Goal: Information Seeking & Learning: Check status

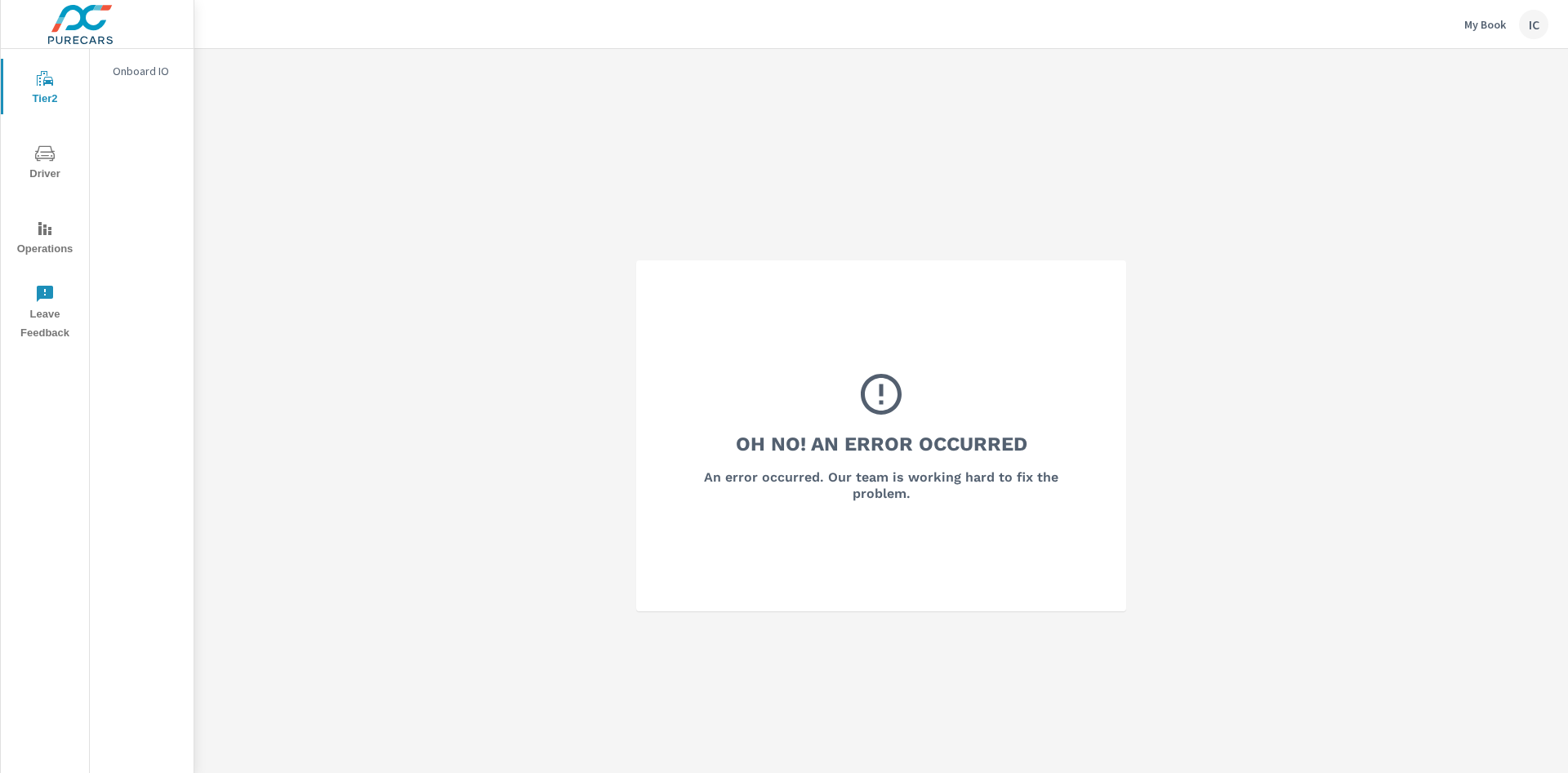
click at [1520, 28] on div "IC" at bounding box center [1534, 24] width 29 height 29
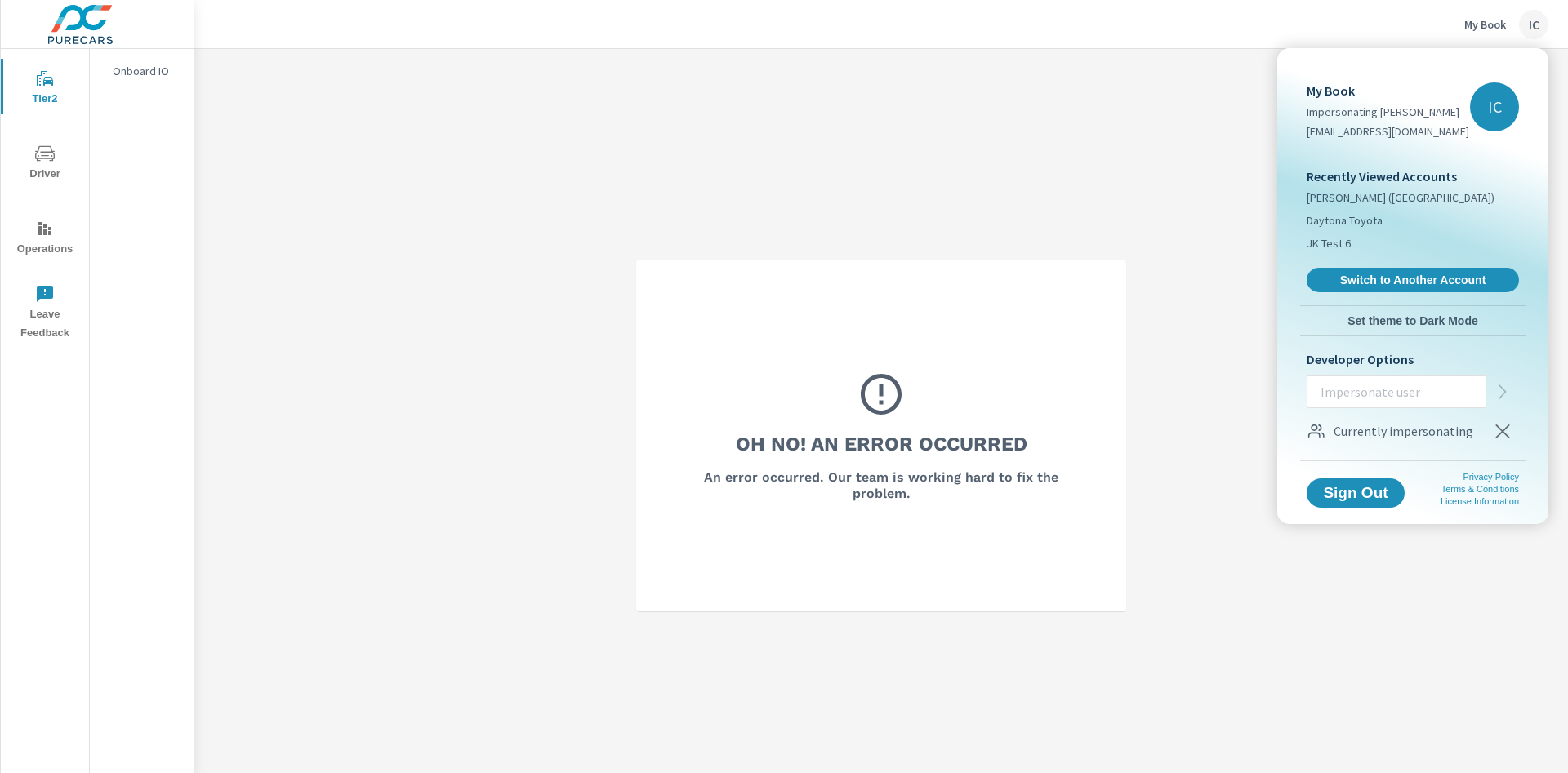
click at [1513, 431] on button "button" at bounding box center [1503, 431] width 33 height 33
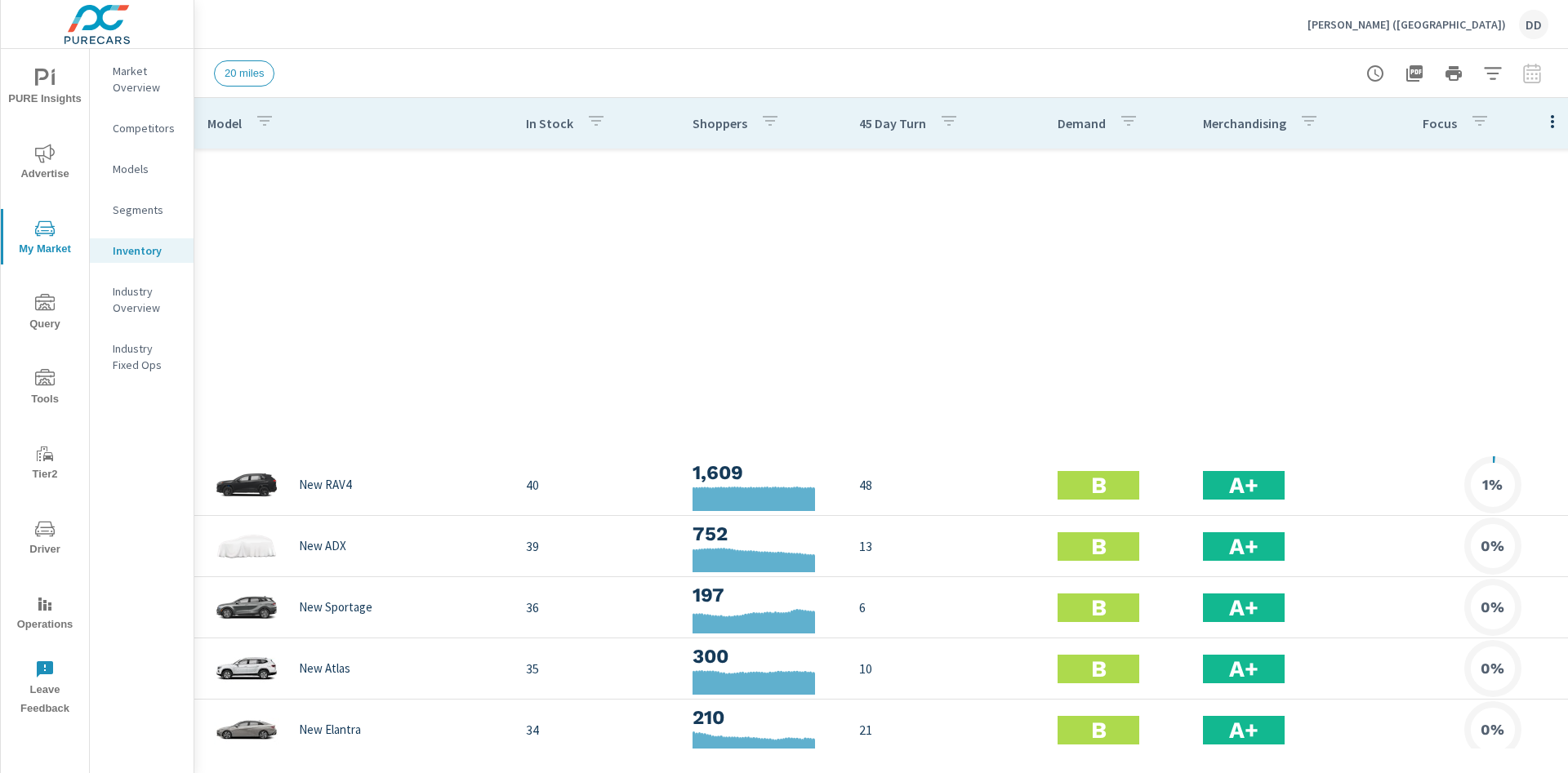
scroll to position [613, 0]
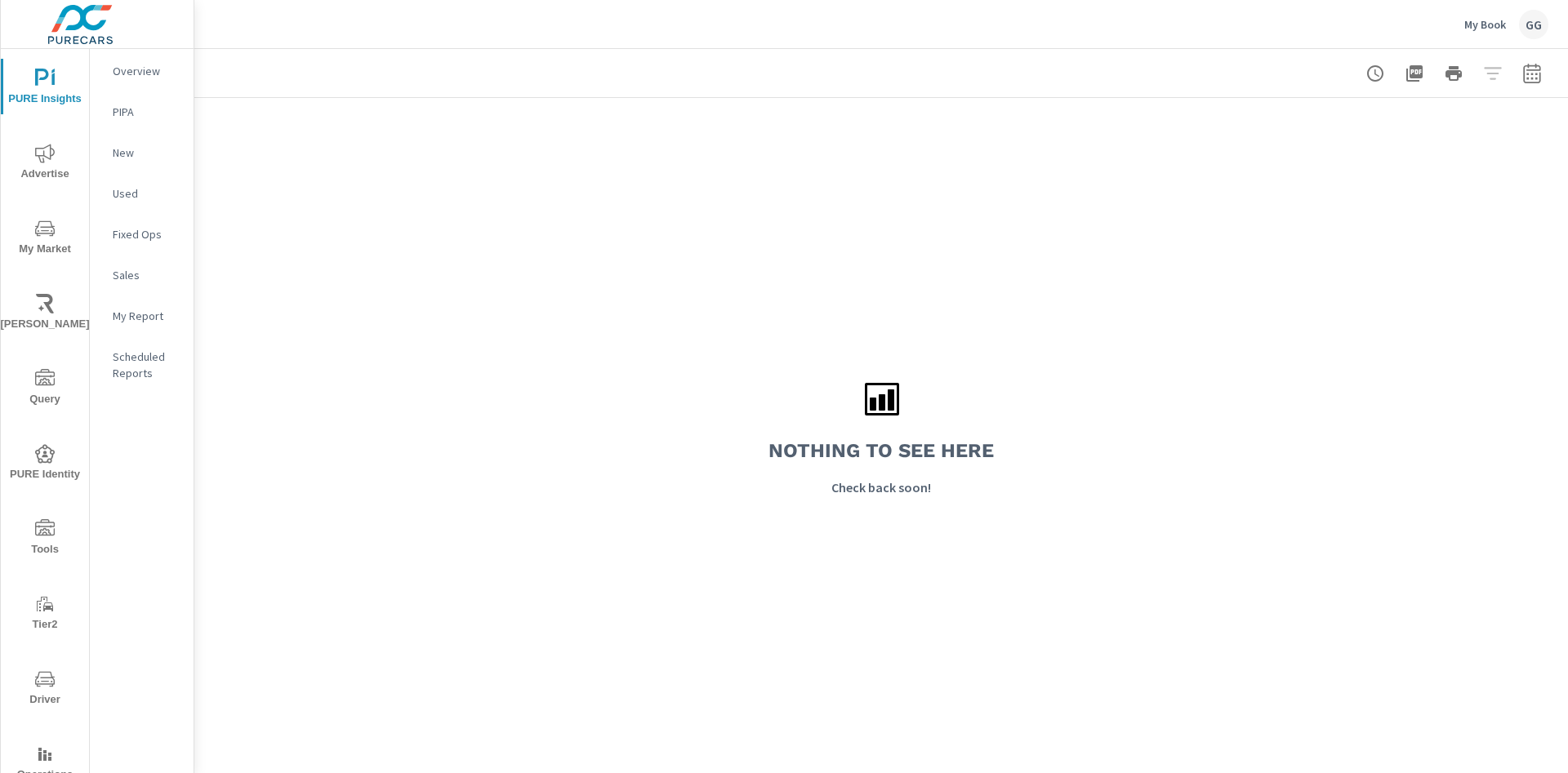
click at [1524, 18] on div "GG" at bounding box center [1534, 24] width 29 height 29
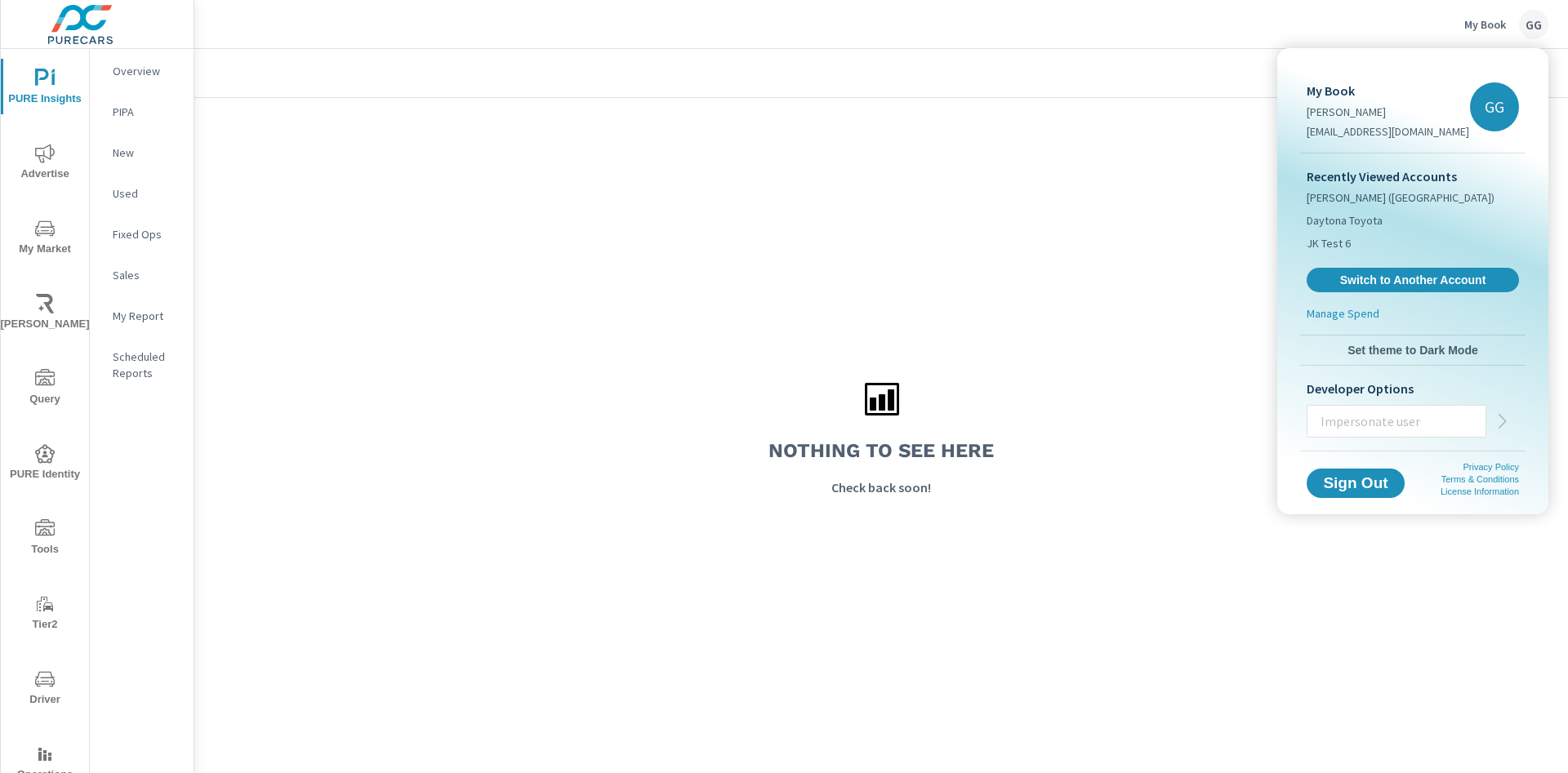
click at [1077, 247] on div at bounding box center [784, 386] width 1568 height 773
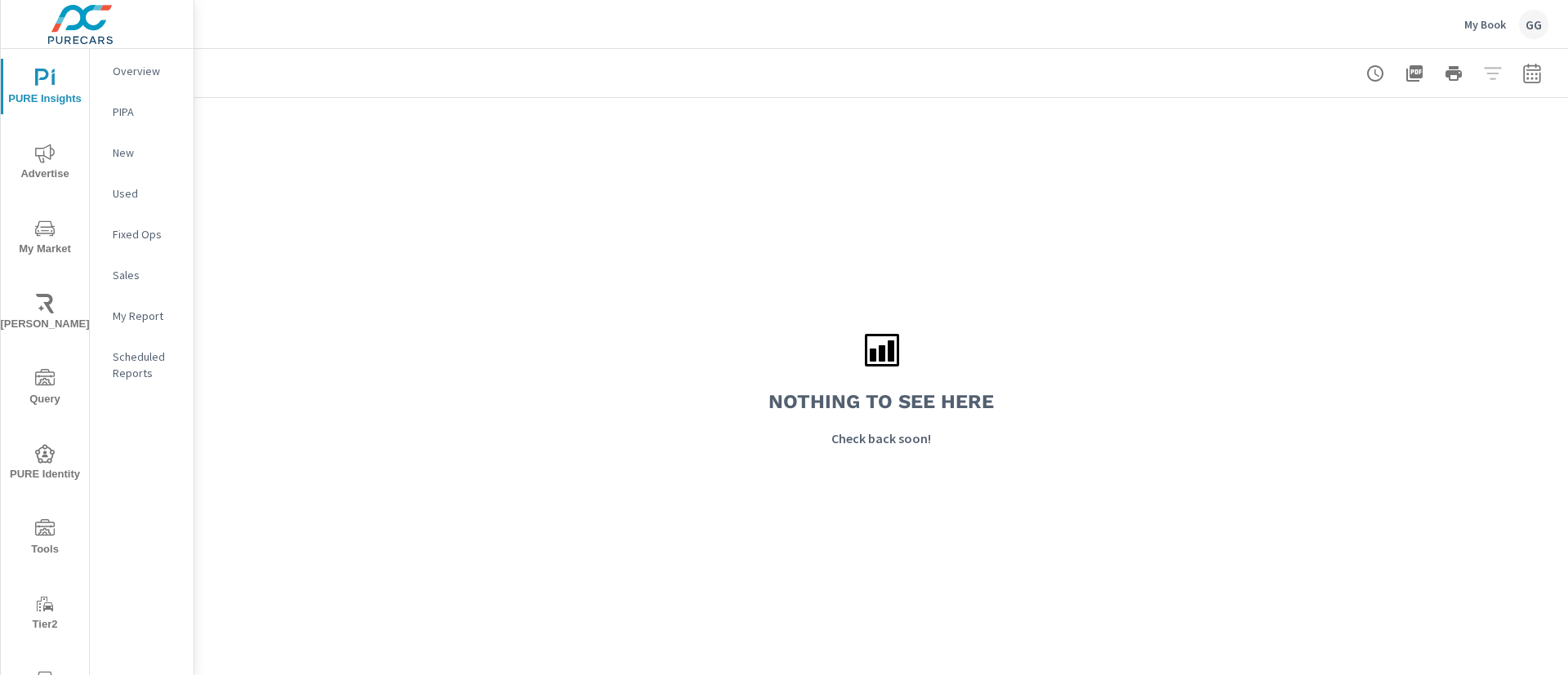
click at [105, 25] on img at bounding box center [81, 24] width 159 height 65
click at [75, 22] on img at bounding box center [81, 24] width 159 height 65
click at [68, 24] on img at bounding box center [81, 24] width 159 height 65
click at [83, 33] on img at bounding box center [81, 24] width 159 height 65
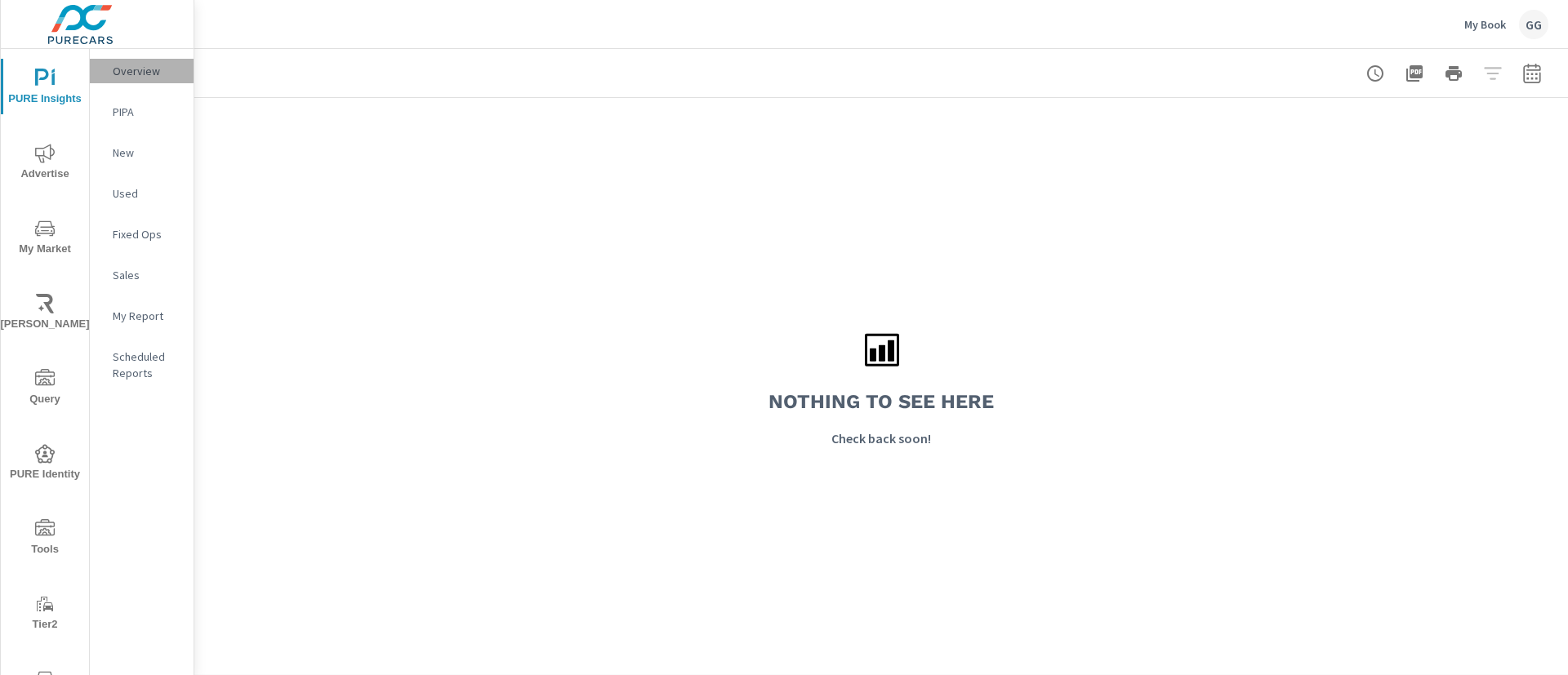
click at [131, 69] on p "Overview" at bounding box center [147, 71] width 68 height 17
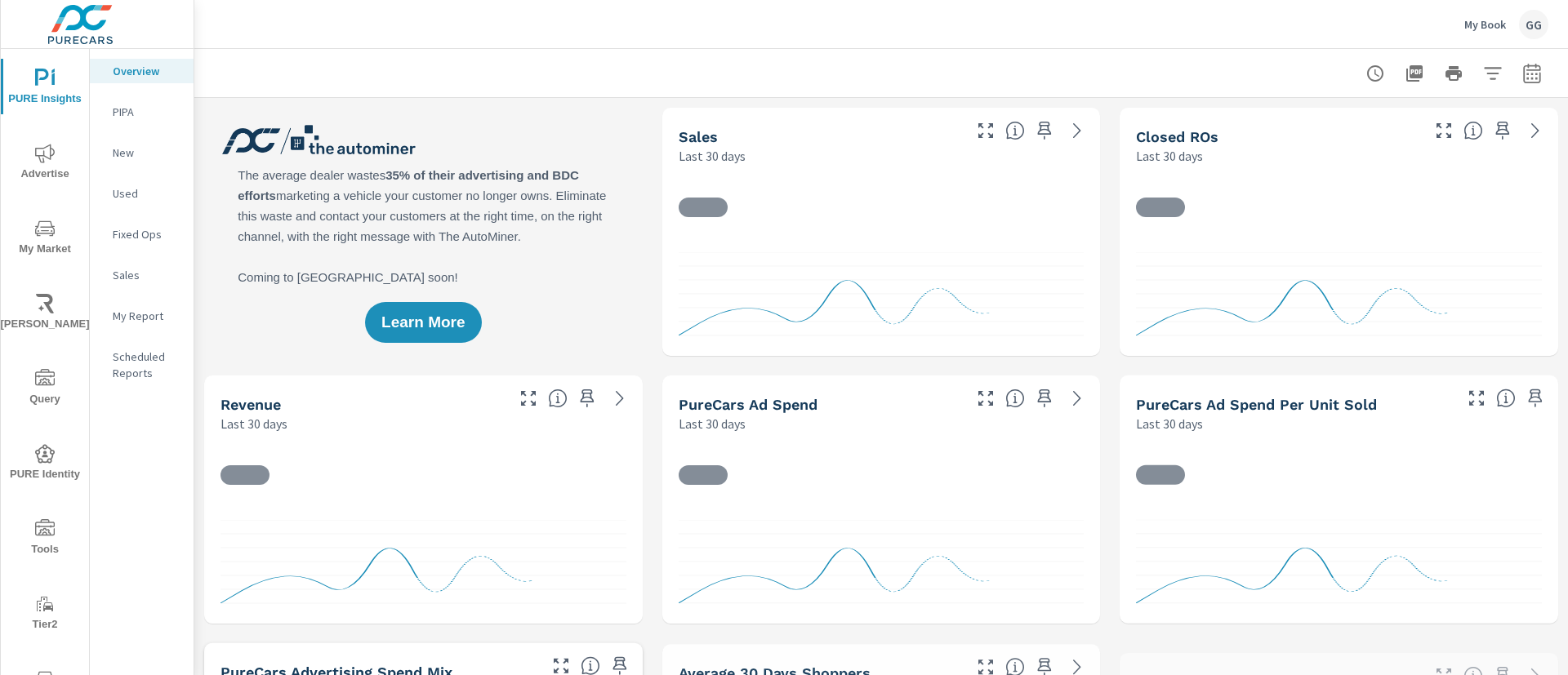
click at [86, 28] on img at bounding box center [81, 24] width 159 height 65
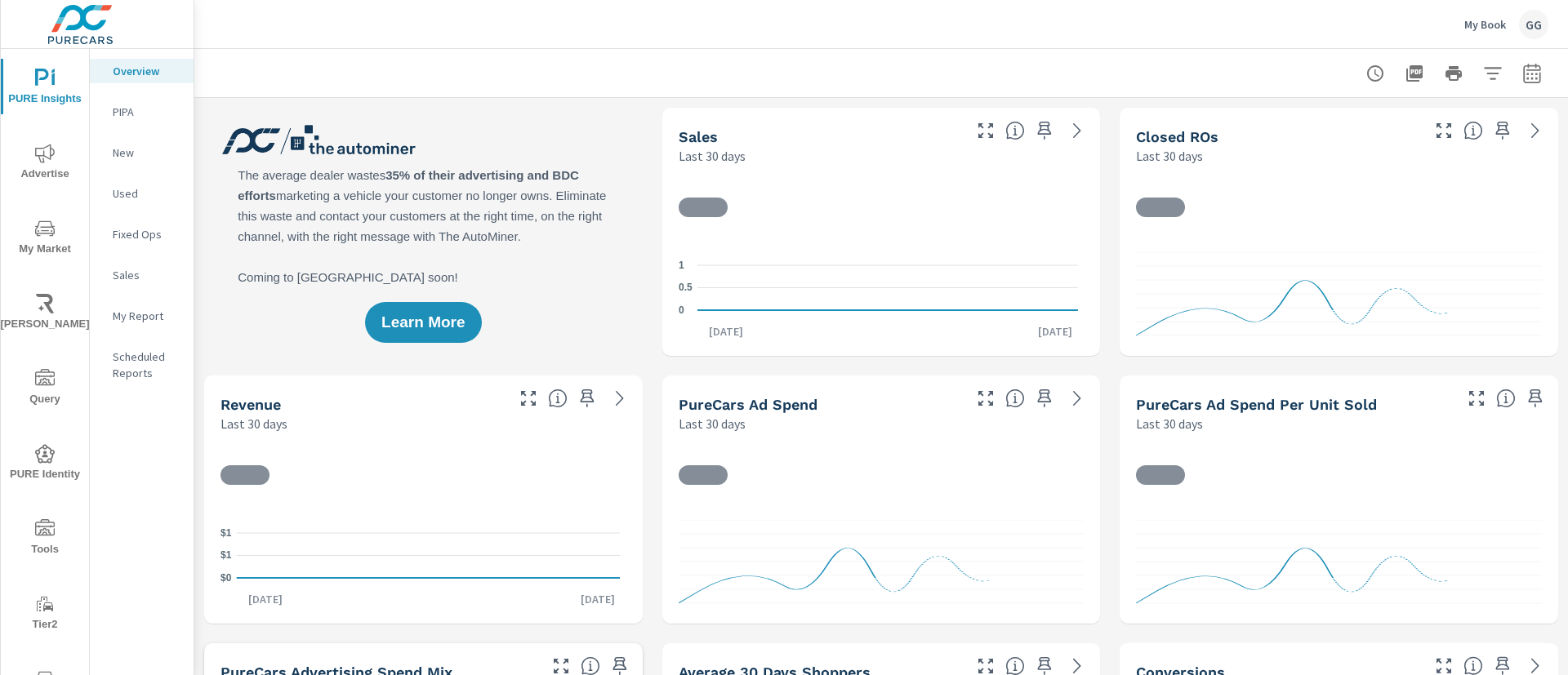
click at [86, 28] on img at bounding box center [81, 24] width 159 height 65
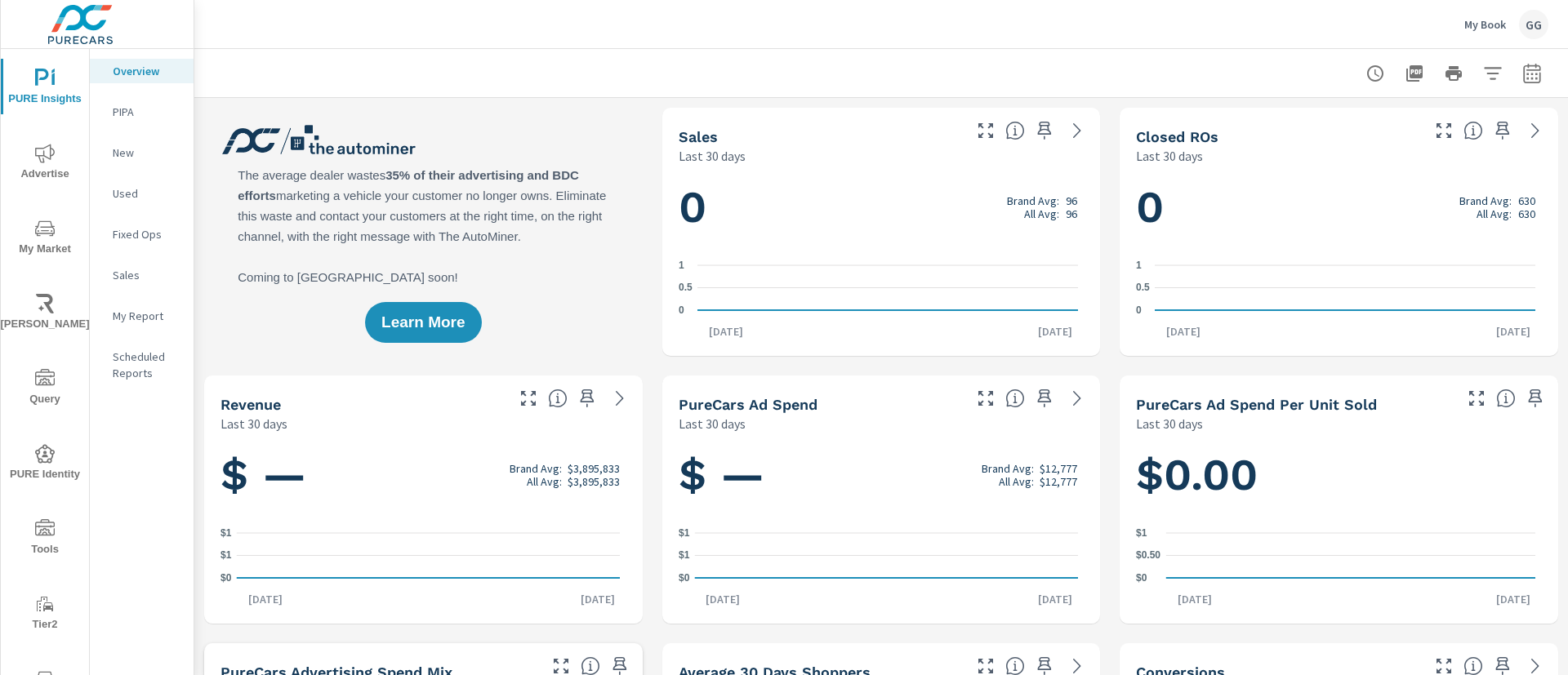
click at [43, 165] on span "Advertise" at bounding box center [45, 163] width 79 height 40
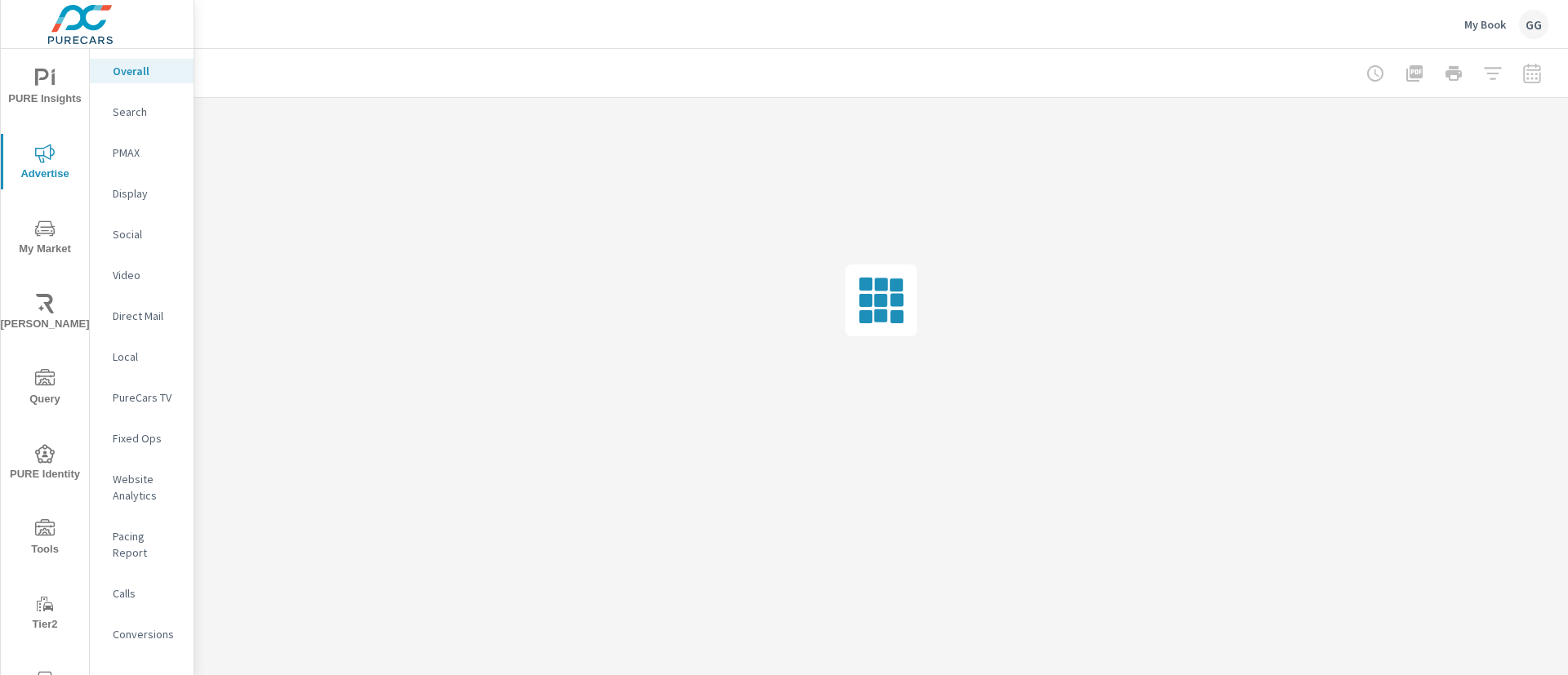
click at [43, 95] on span "PURE Insights" at bounding box center [45, 88] width 79 height 40
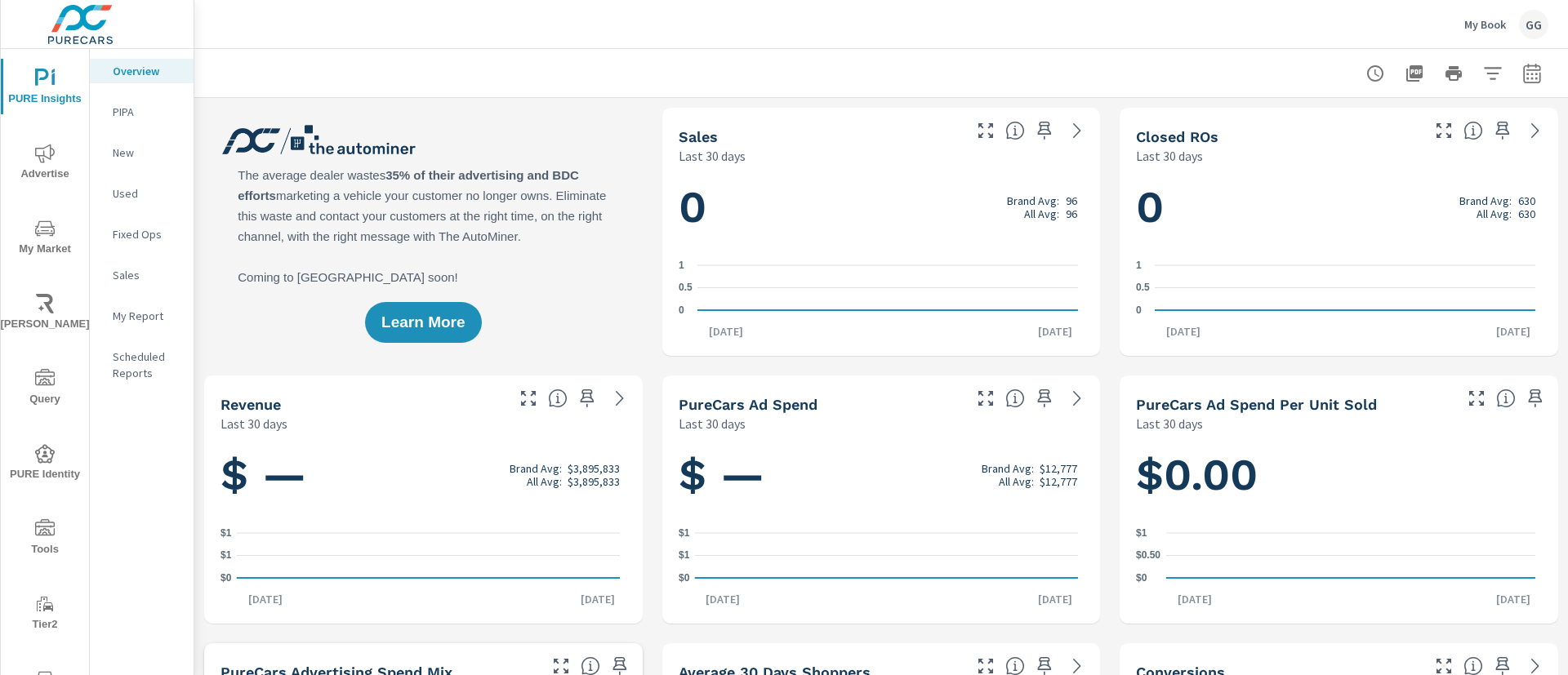
click at [633, 52] on div at bounding box center [881, 73] width 1335 height 49
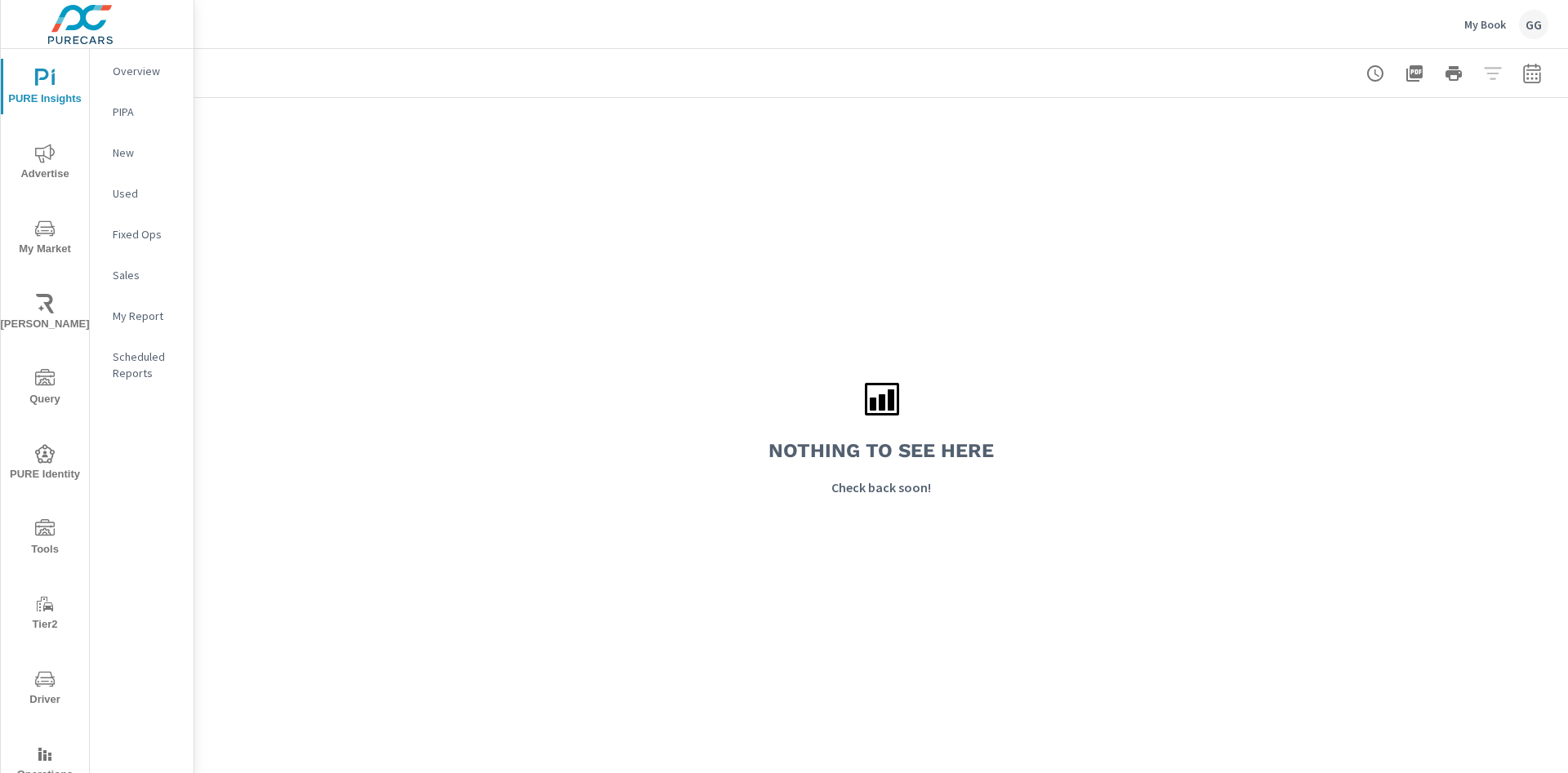
click at [1514, 27] on div "My Book GG" at bounding box center [1507, 24] width 85 height 29
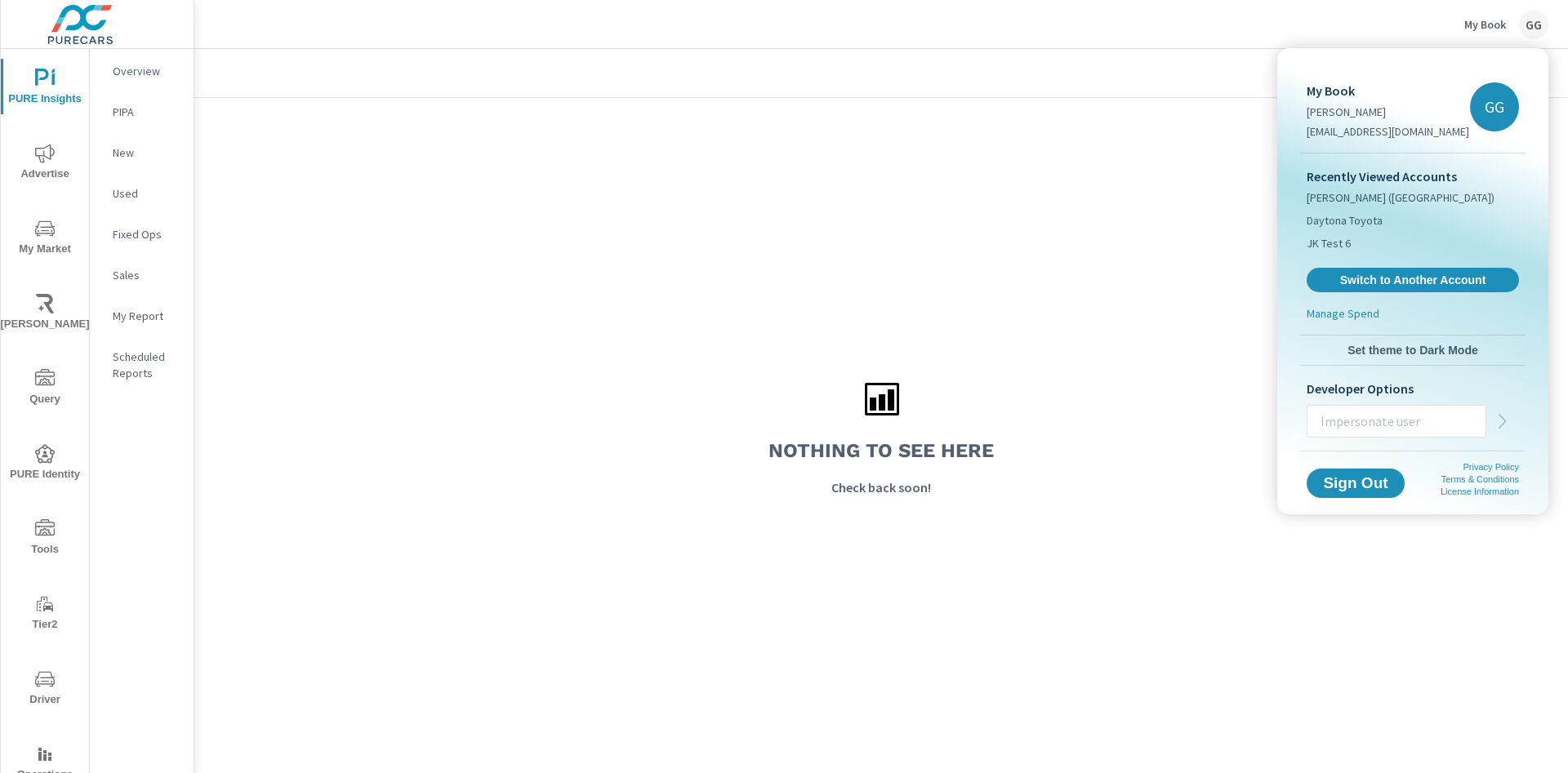
click at [1399, 408] on input "text" at bounding box center [1396, 421] width 178 height 43
type input "[EMAIL_ADDRESS][DOMAIN_NAME]"
click at [1501, 432] on button "button" at bounding box center [1503, 421] width 33 height 33
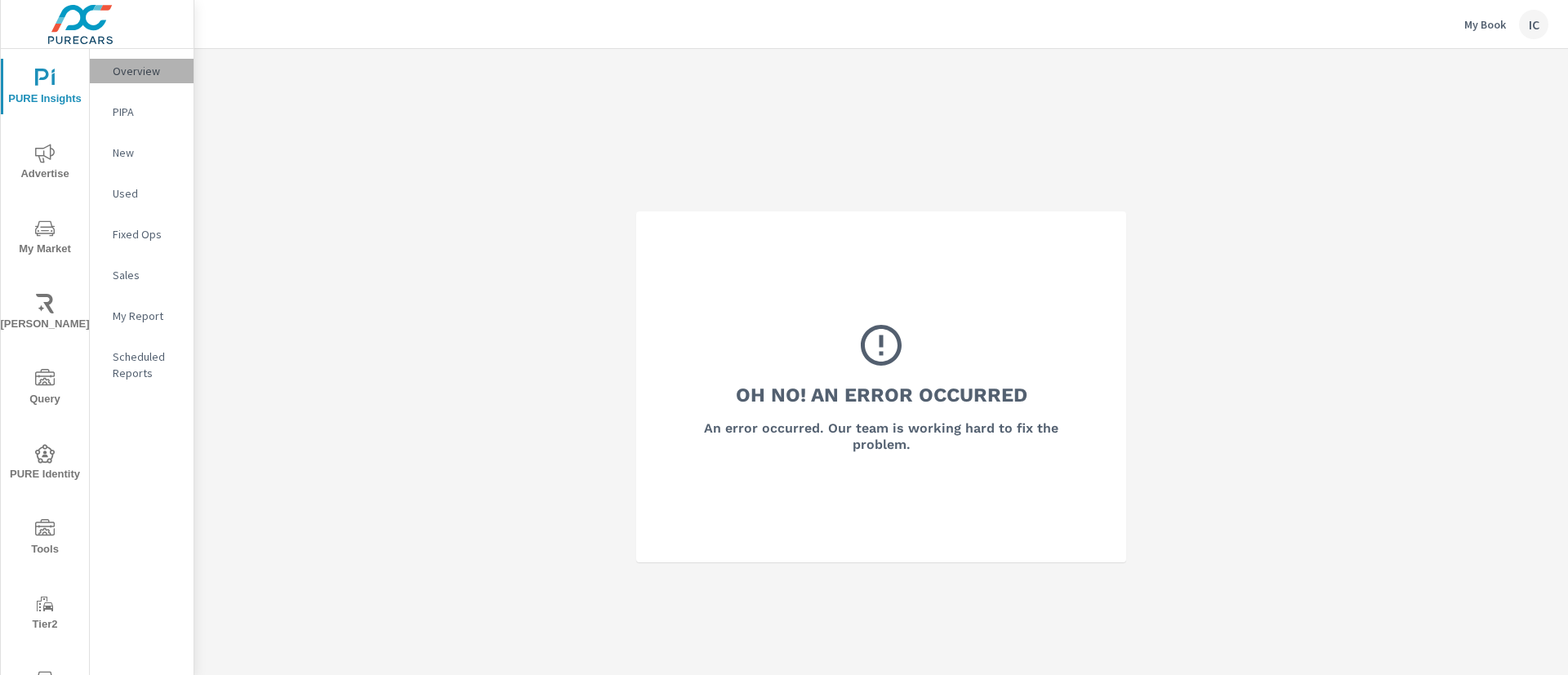
click at [156, 70] on p "Overview" at bounding box center [147, 71] width 68 height 17
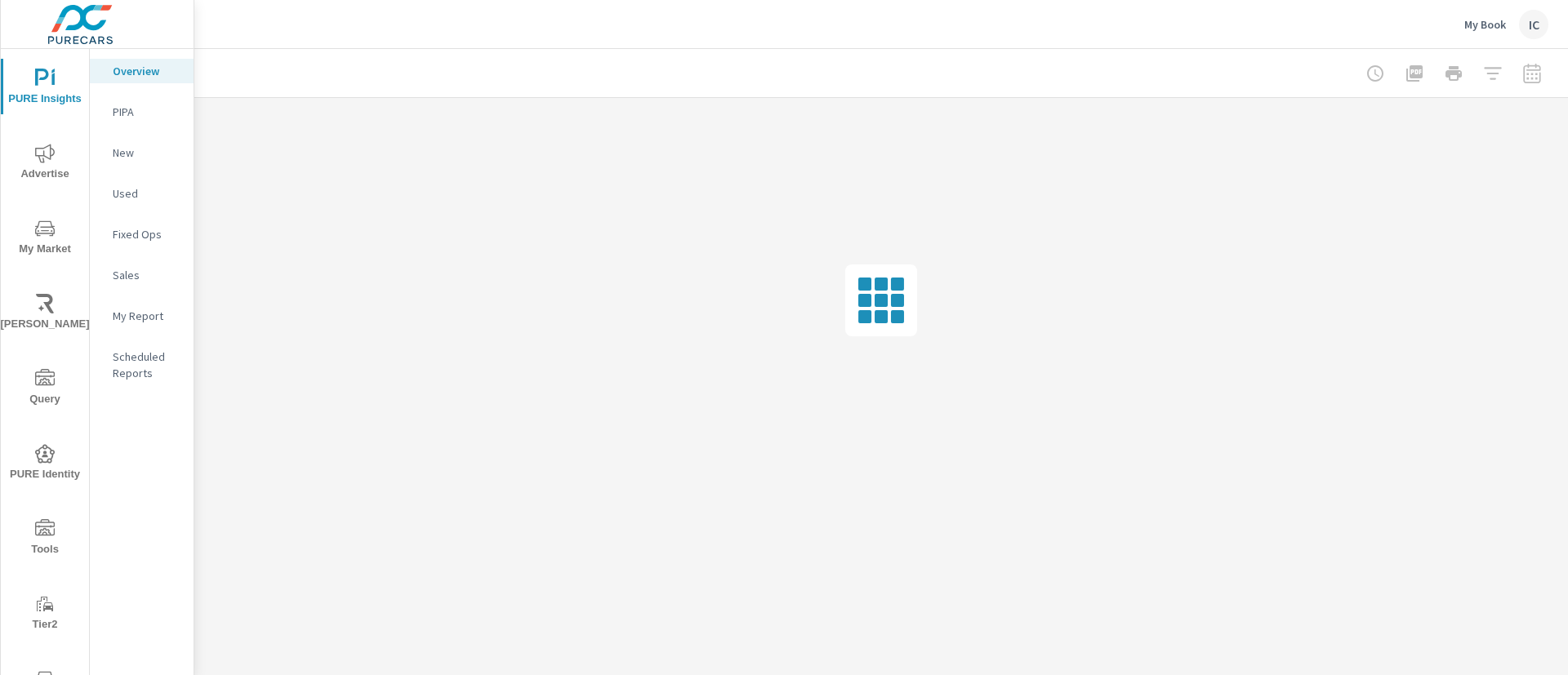
click at [1535, 17] on div "IC" at bounding box center [1534, 24] width 29 height 29
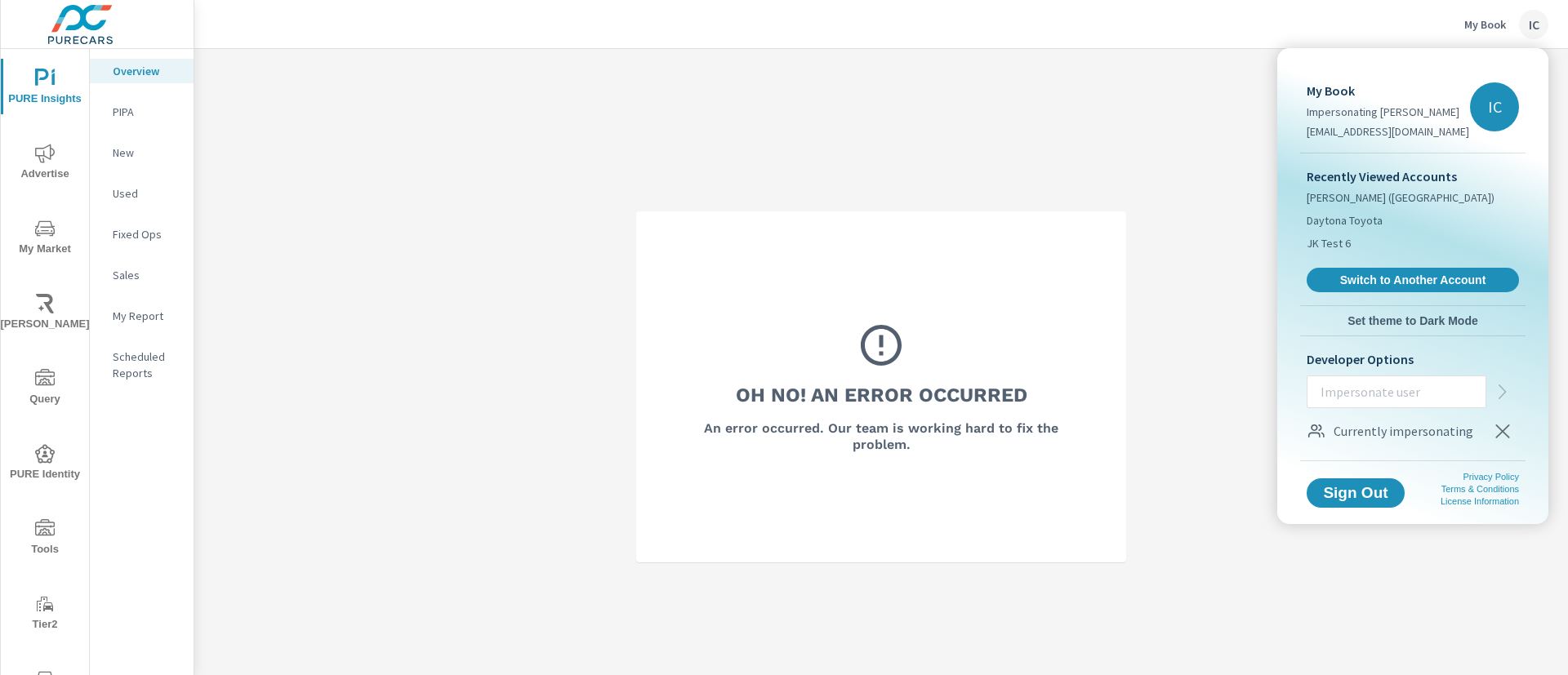
click at [1535, 17] on div at bounding box center [784, 337] width 1568 height 675
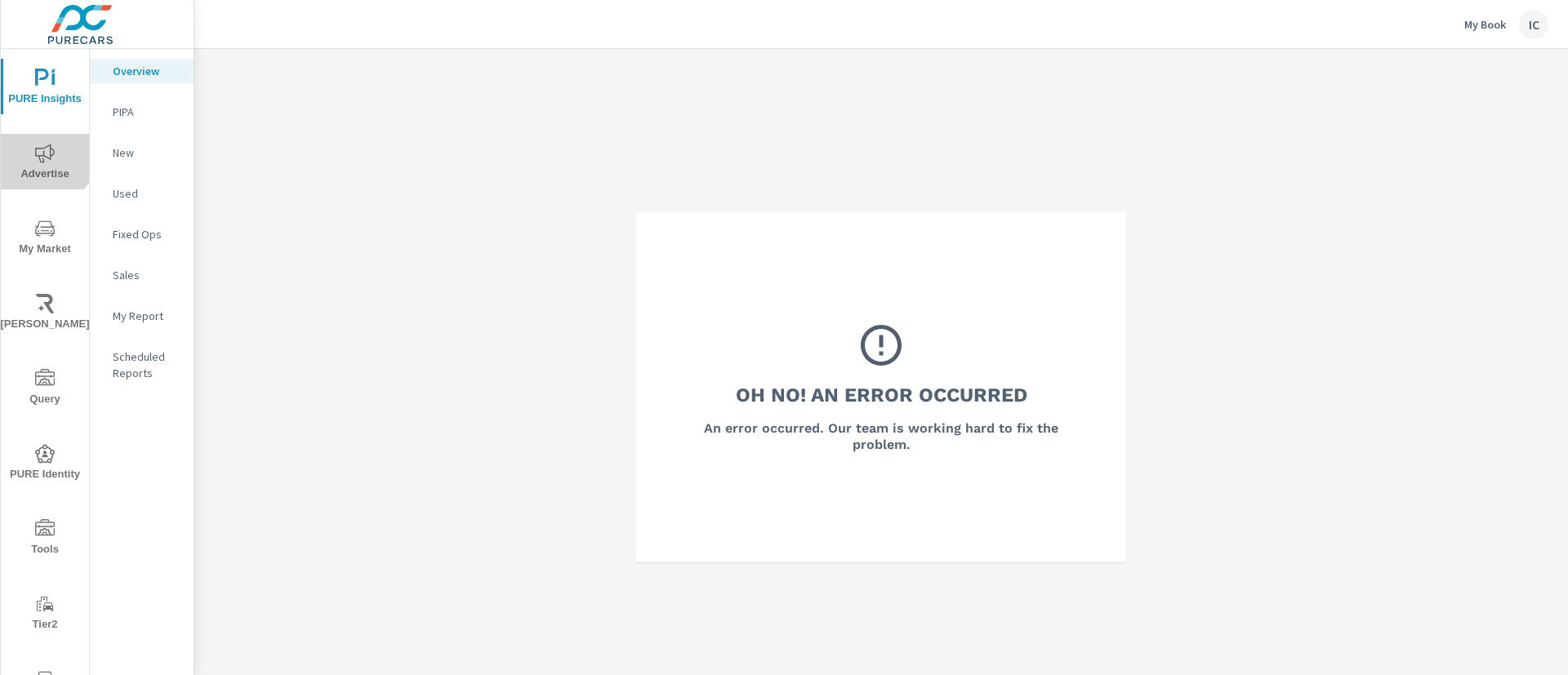
click at [41, 152] on icon "nav menu" at bounding box center [45, 152] width 19 height 18
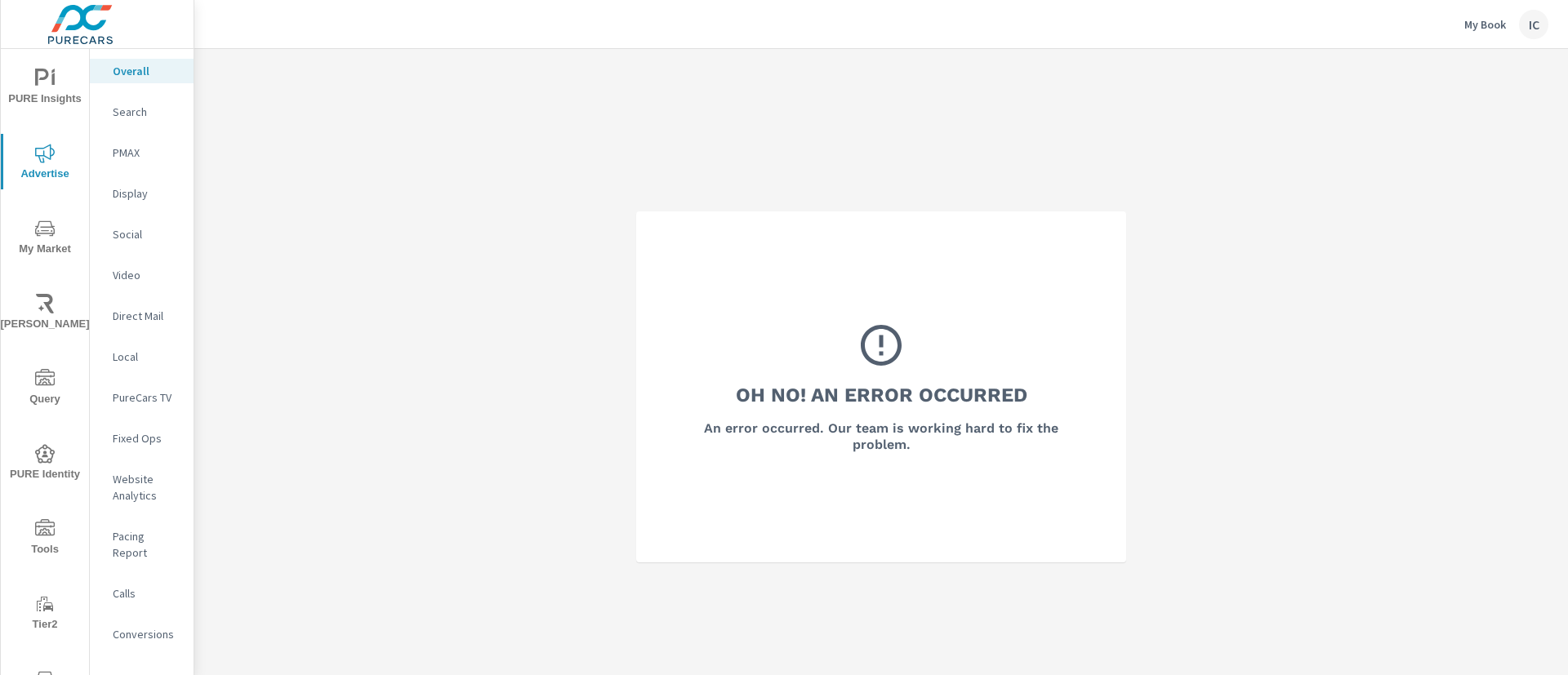
click at [1494, 24] on p "My Book" at bounding box center [1485, 24] width 42 height 15
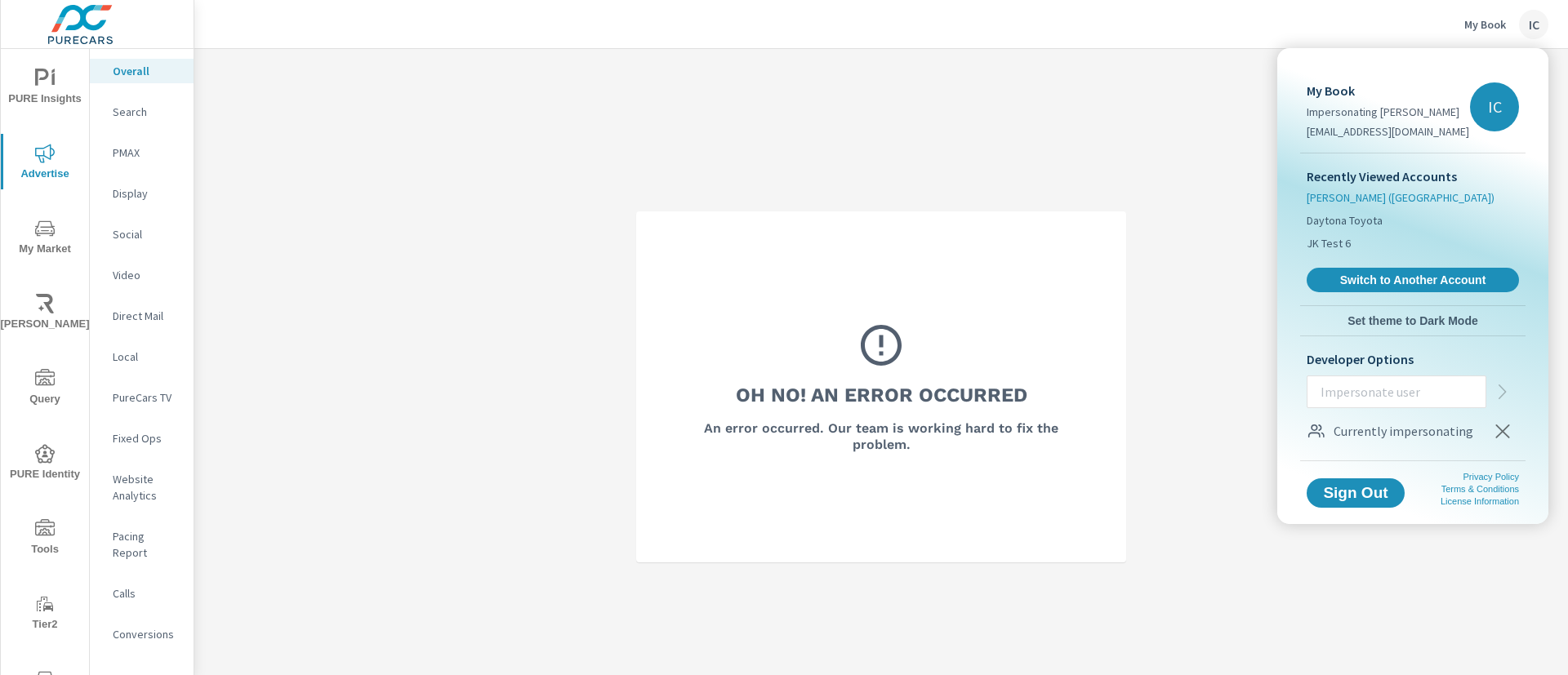
click at [1344, 200] on span "[PERSON_NAME] ([GEOGRAPHIC_DATA])" at bounding box center [1400, 197] width 187 height 17
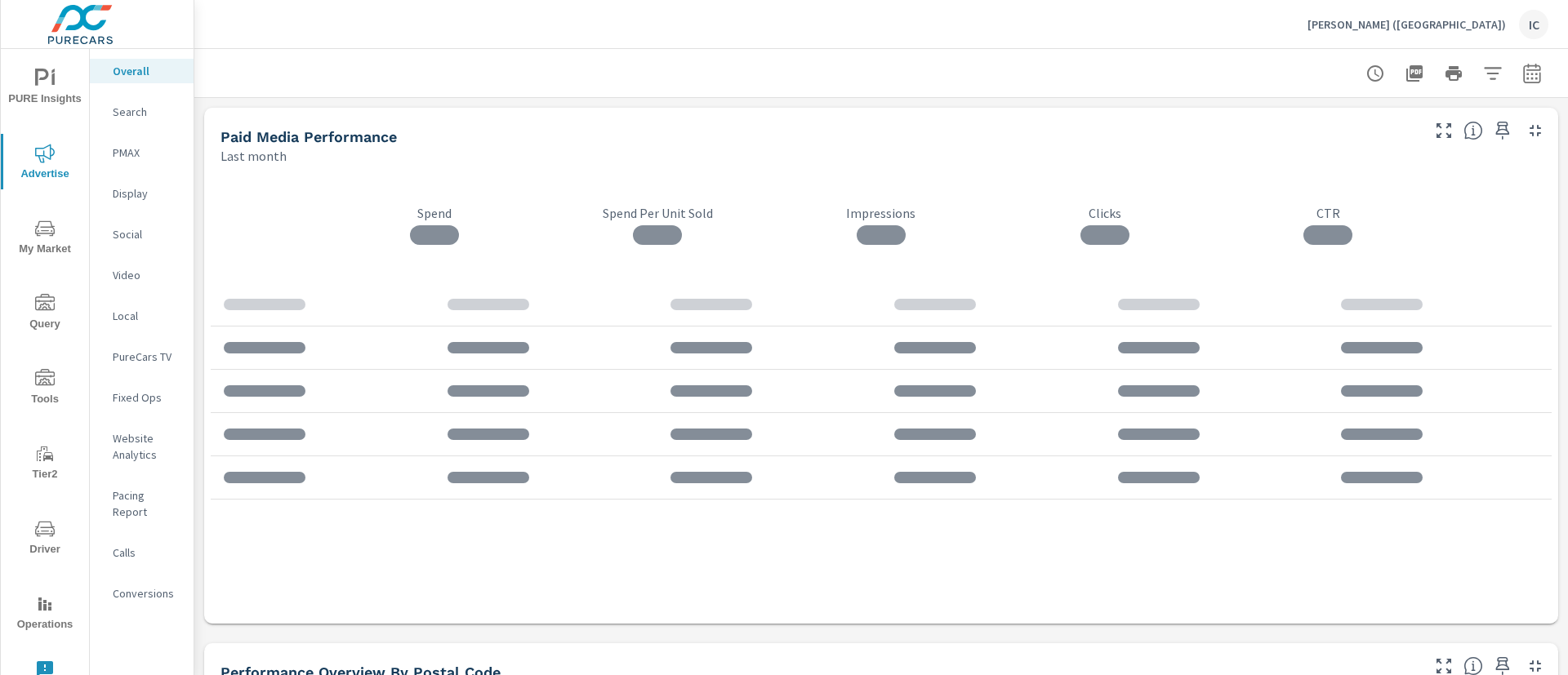
click at [1521, 23] on div "IC" at bounding box center [1534, 24] width 29 height 29
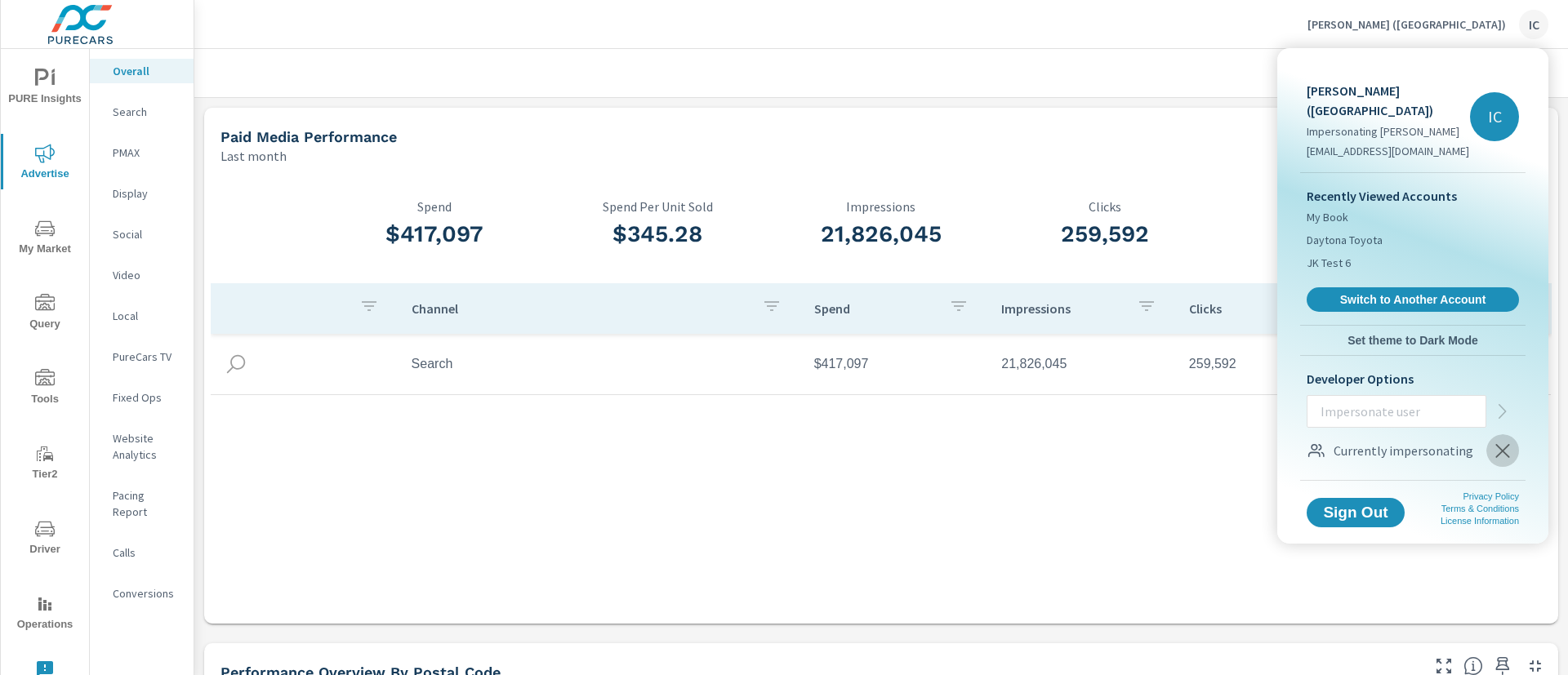
click at [1512, 441] on icon "button" at bounding box center [1503, 451] width 19 height 19
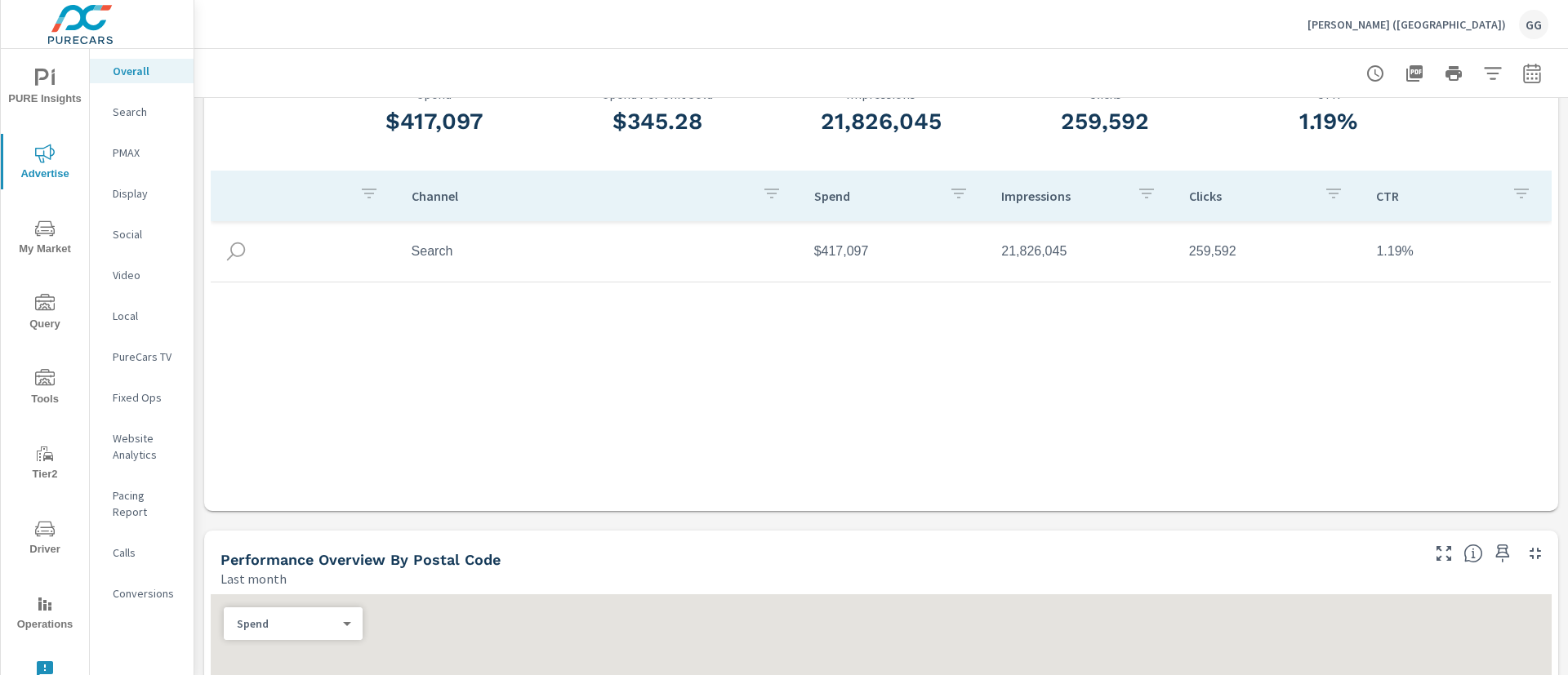
scroll to position [122, 0]
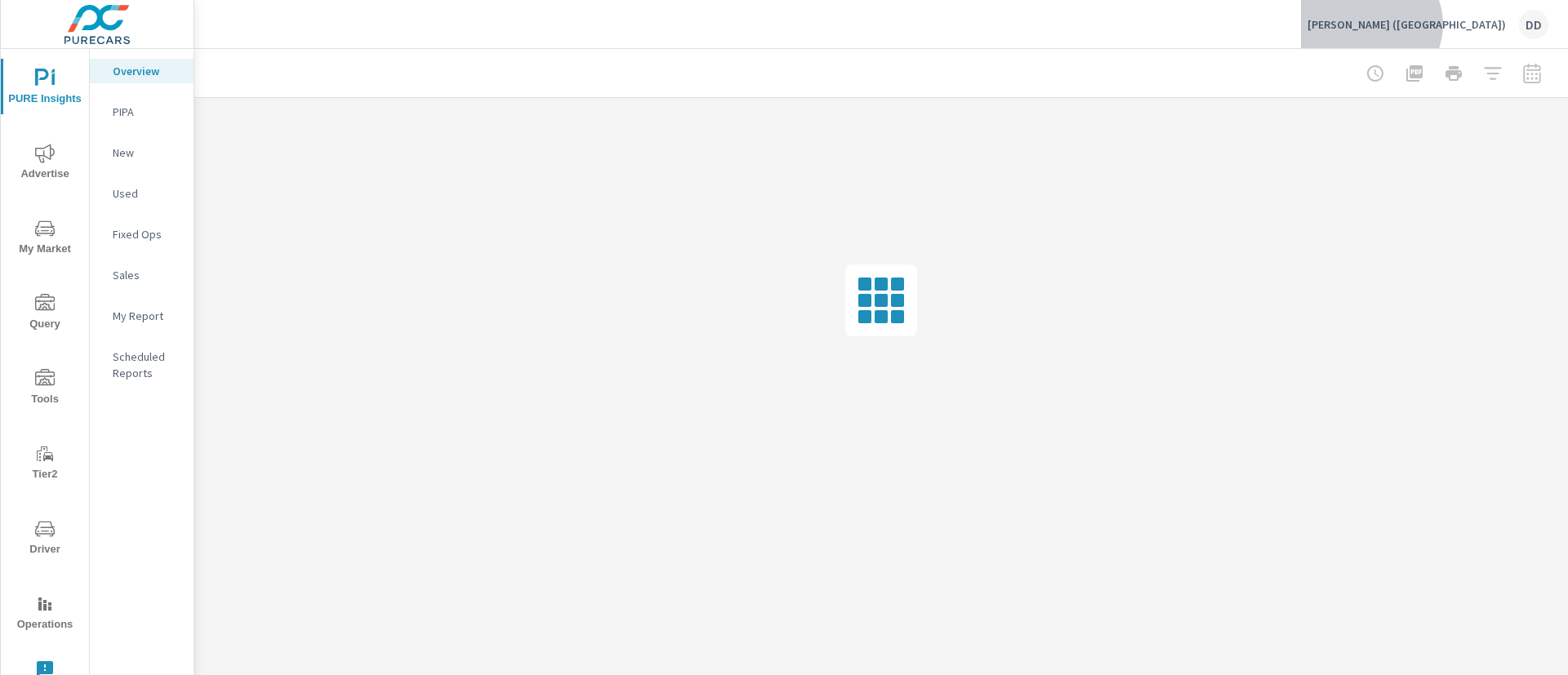
click at [1515, 24] on div "[PERSON_NAME] ([GEOGRAPHIC_DATA]) DD" at bounding box center [1428, 24] width 241 height 29
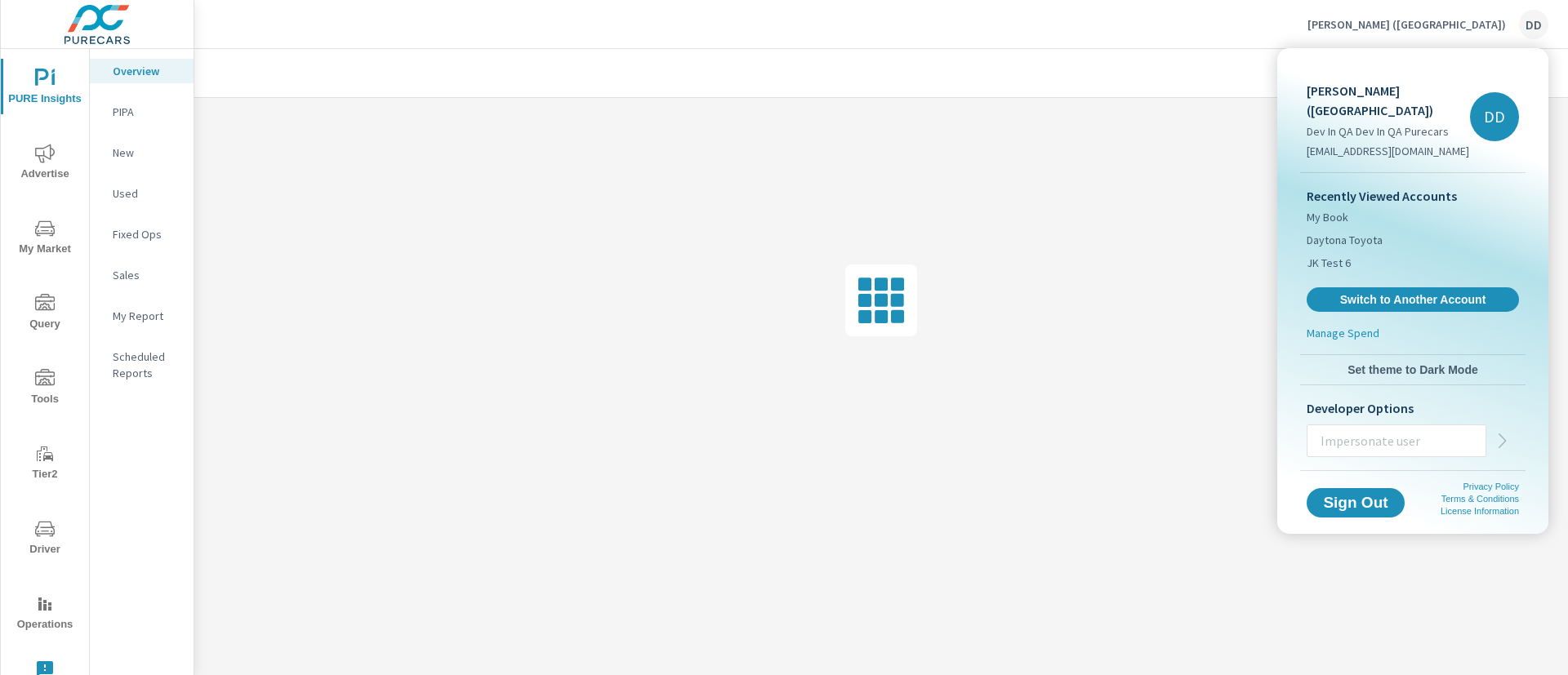
click at [1391, 424] on input "text" at bounding box center [1396, 441] width 178 height 43
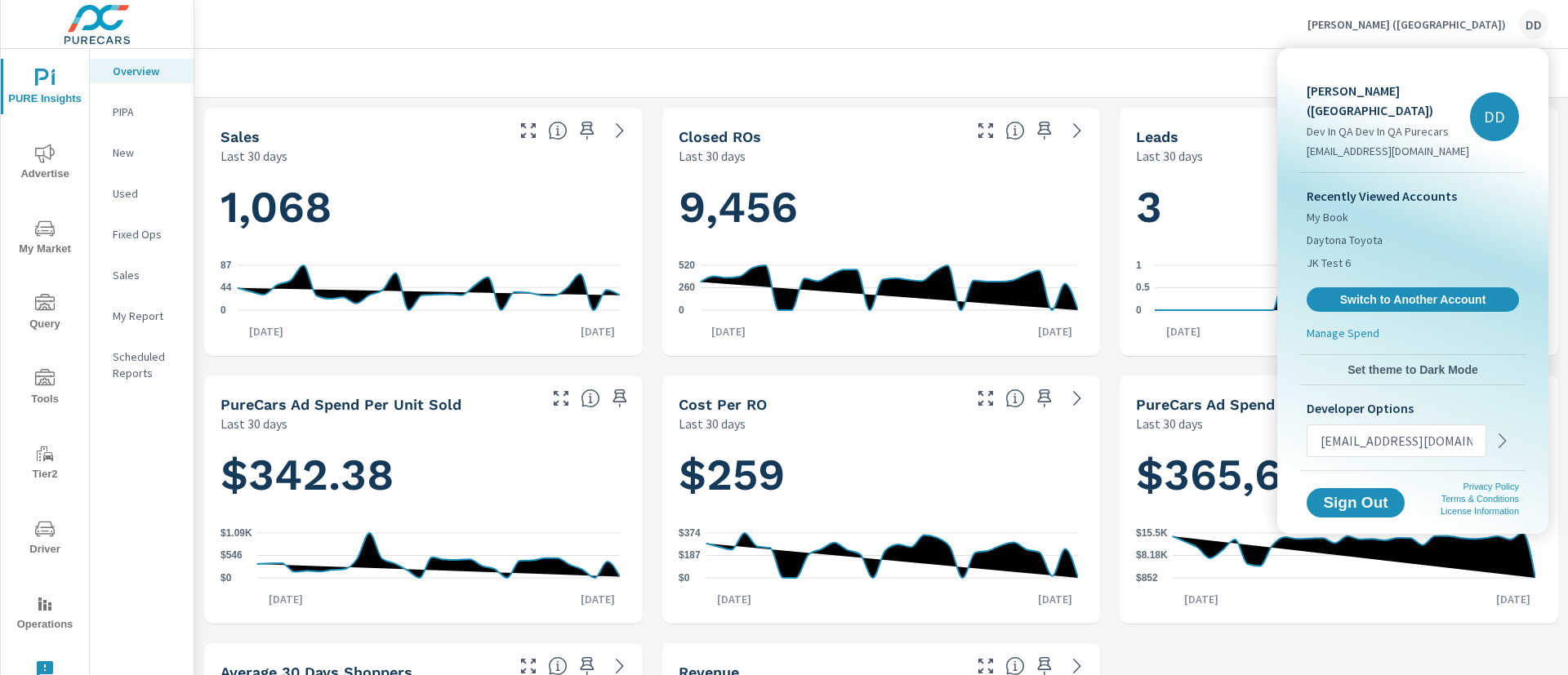
type input "carleyp@purecars.com"
click at [1504, 431] on icon "button" at bounding box center [1503, 441] width 19 height 19
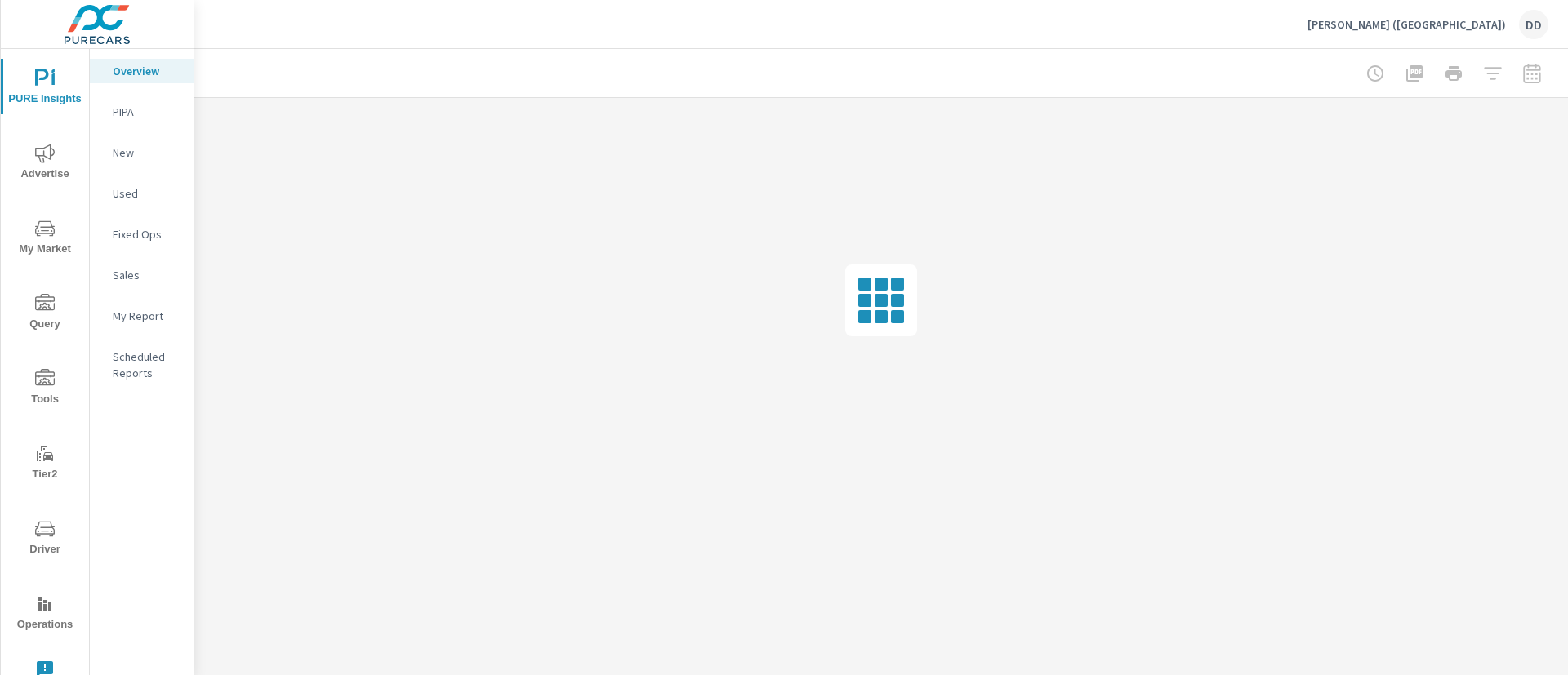
click at [100, 18] on img at bounding box center [97, 24] width 159 height 65
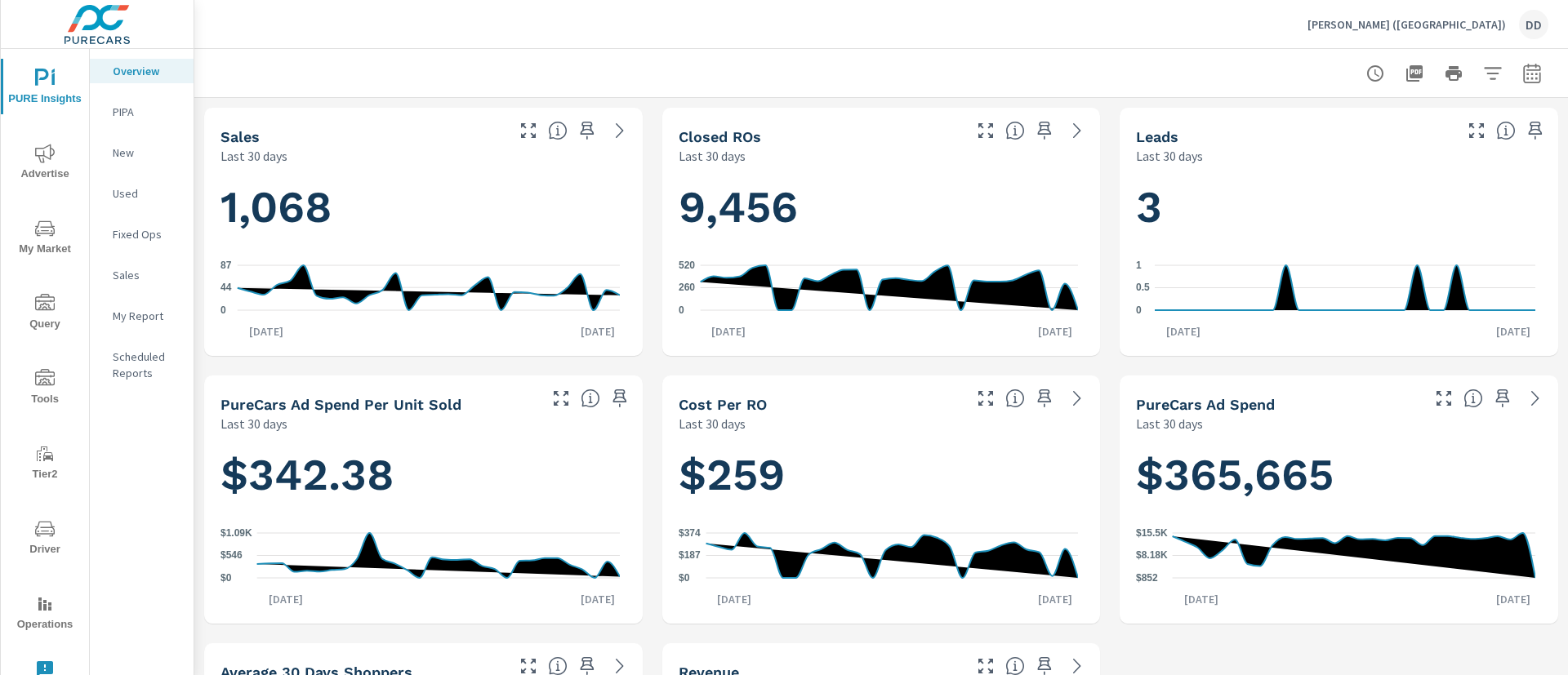
click at [100, 18] on img at bounding box center [97, 24] width 159 height 65
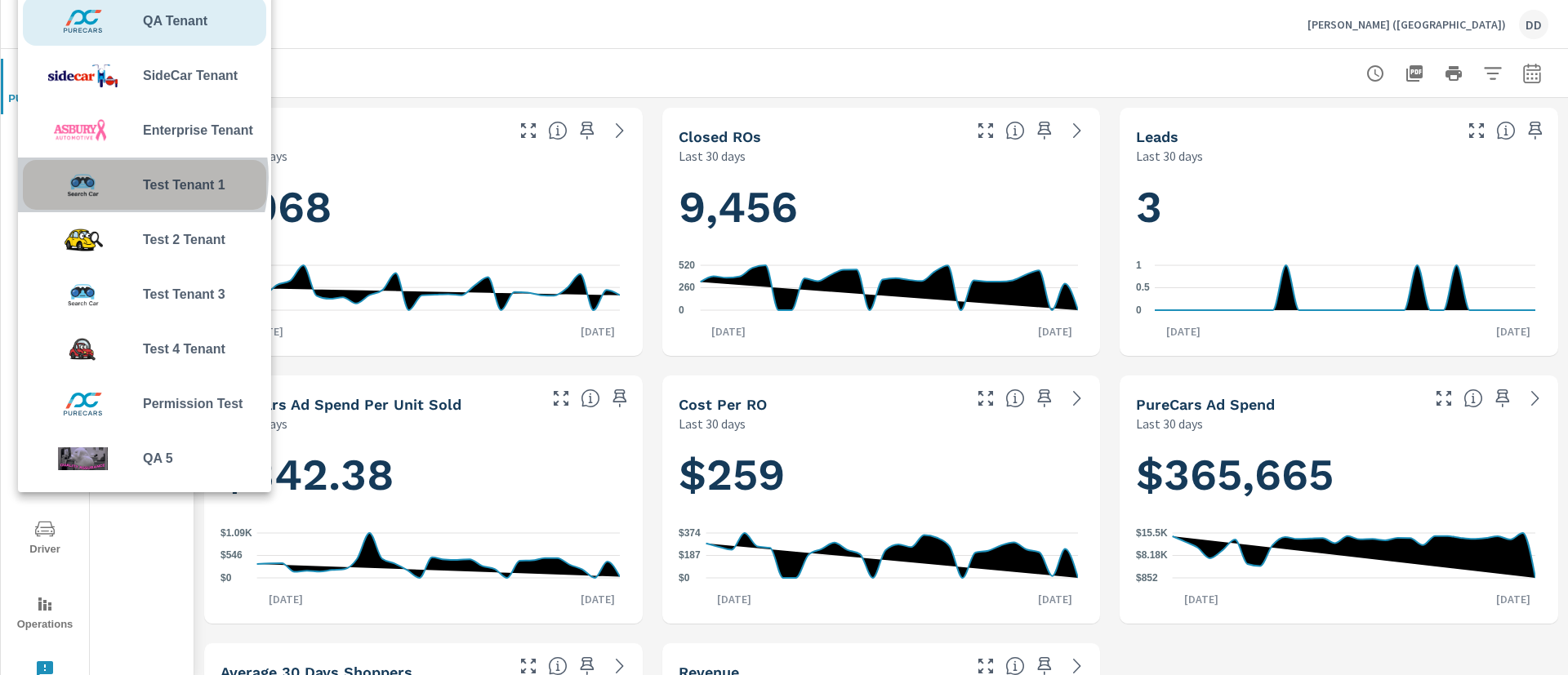
click at [117, 178] on img at bounding box center [84, 186] width 120 height 49
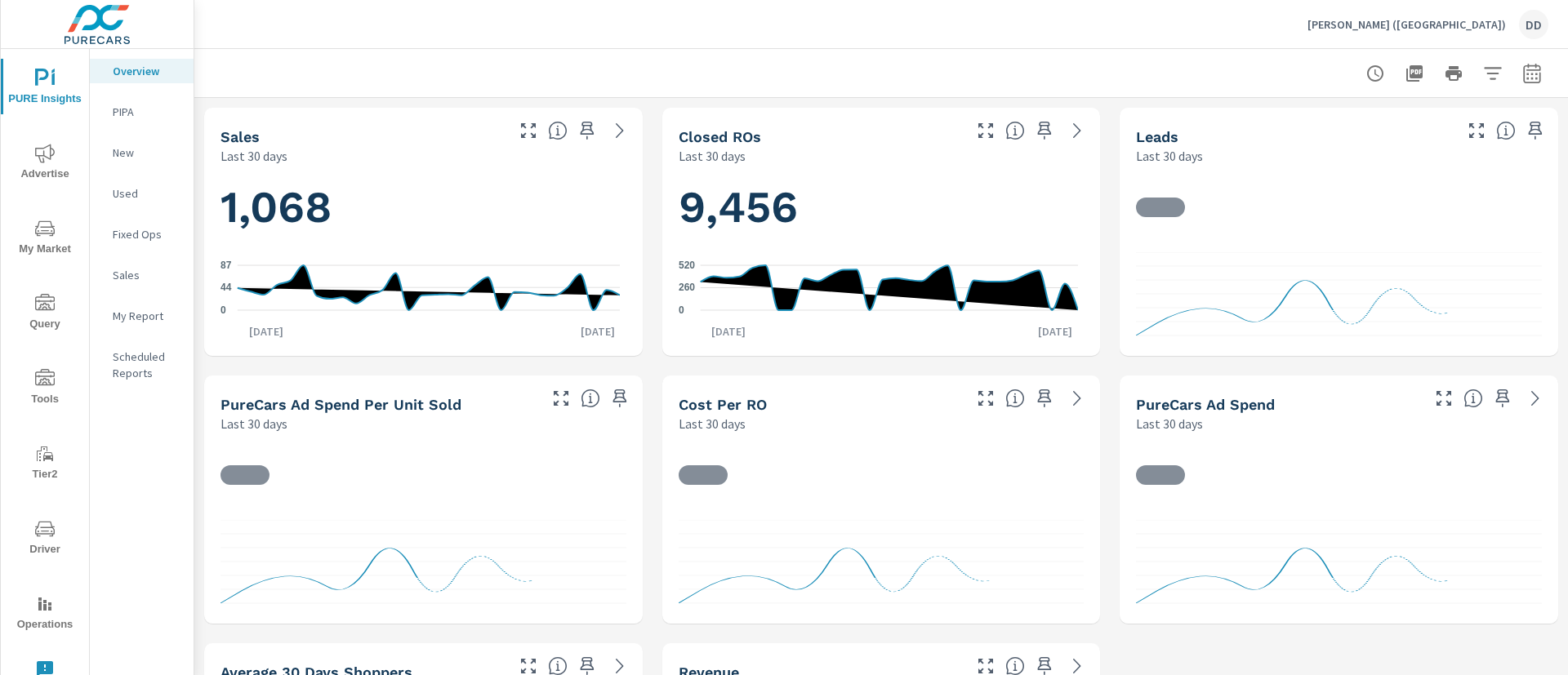
click at [1462, 20] on p "[PERSON_NAME] ([GEOGRAPHIC_DATA])" at bounding box center [1407, 24] width 198 height 15
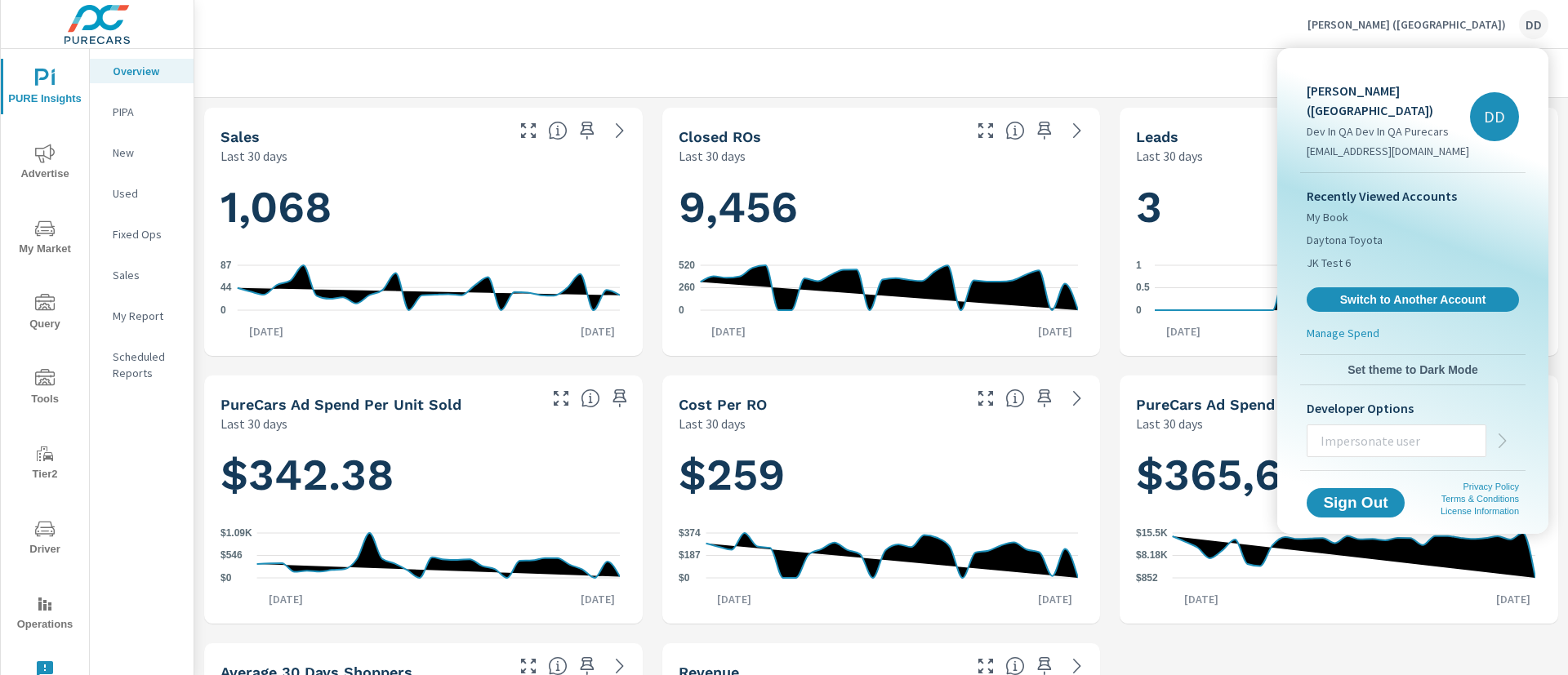
click at [1419, 428] on input "text" at bounding box center [1396, 441] width 178 height 43
type input "carleyp+qa@purecars.com"
click at [1501, 431] on icon "button" at bounding box center [1503, 441] width 19 height 19
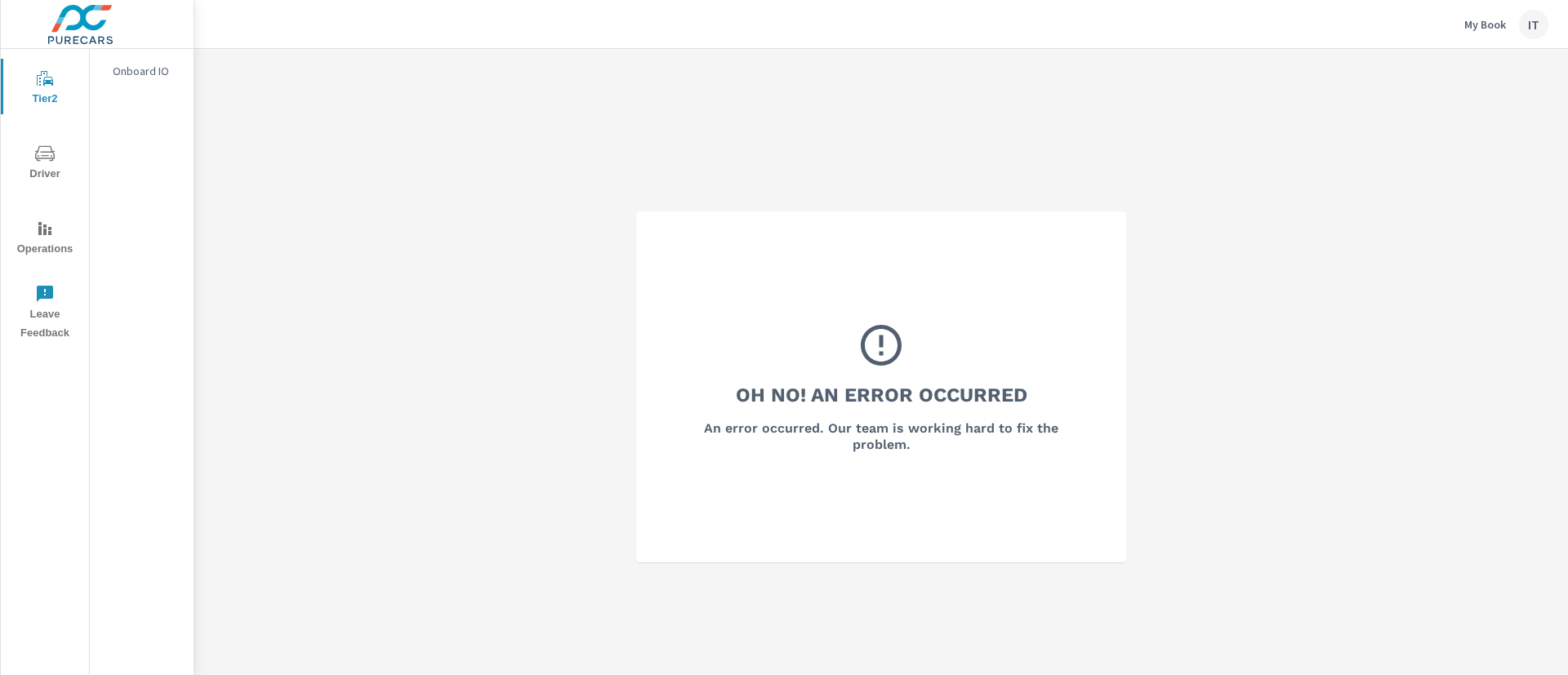
click at [1528, 10] on div "My Book IT" at bounding box center [1507, 24] width 85 height 29
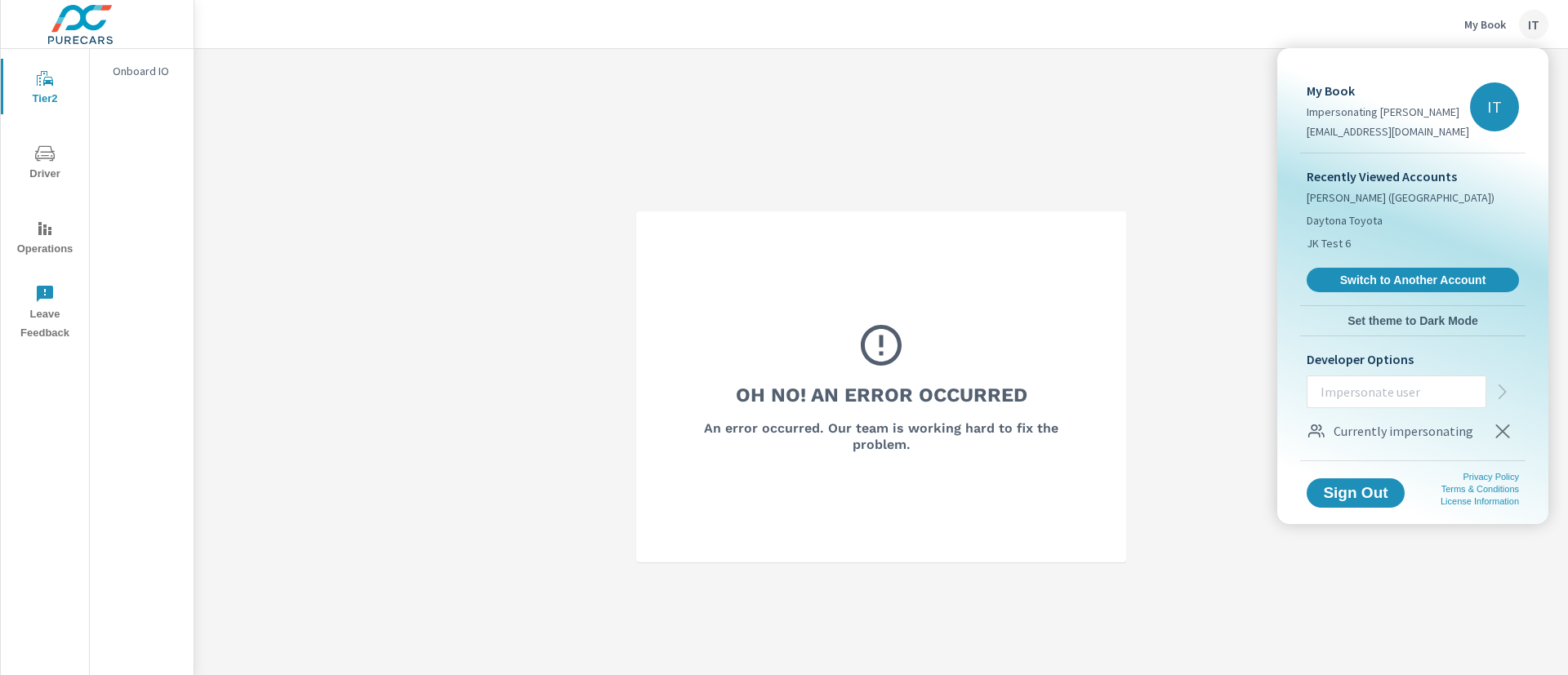
click at [1044, 365] on div at bounding box center [784, 337] width 1568 height 675
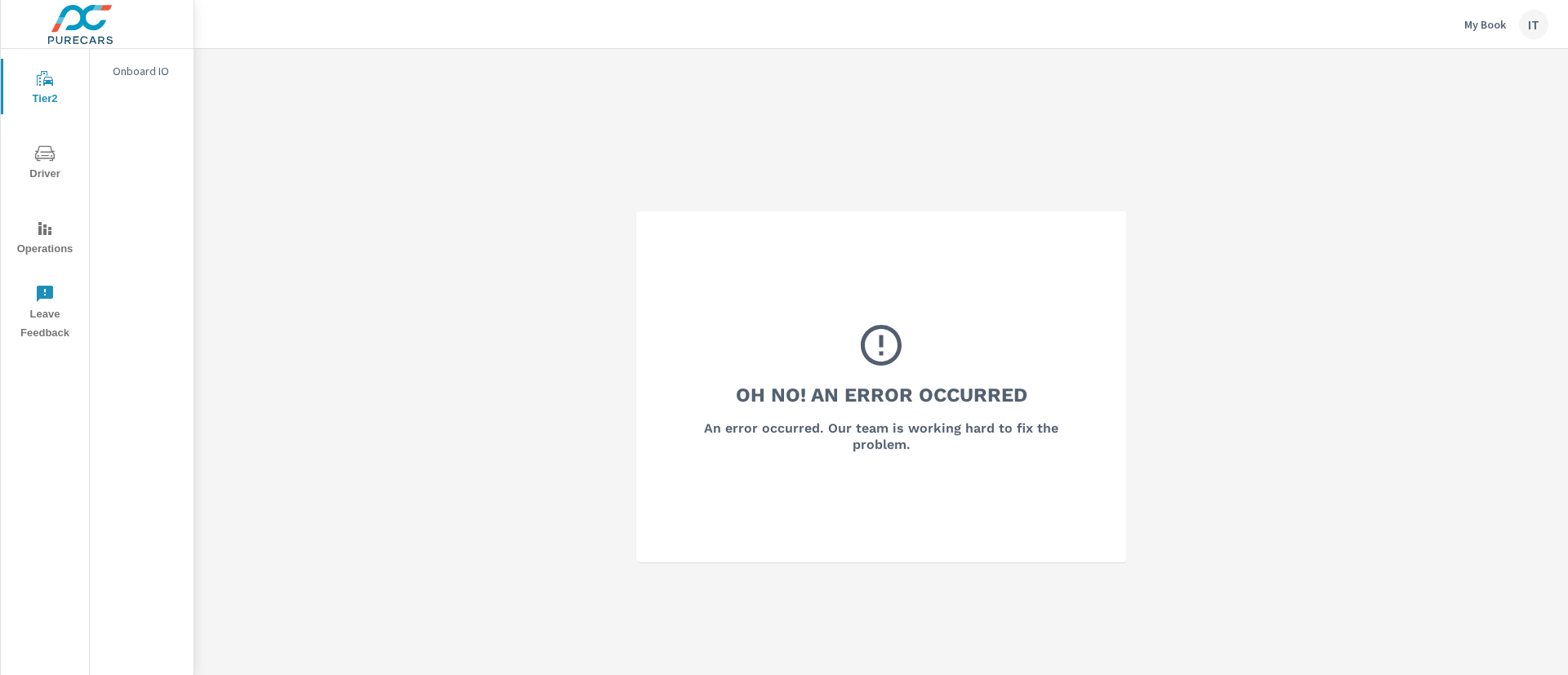
click at [1527, 26] on div "IT" at bounding box center [1534, 24] width 29 height 29
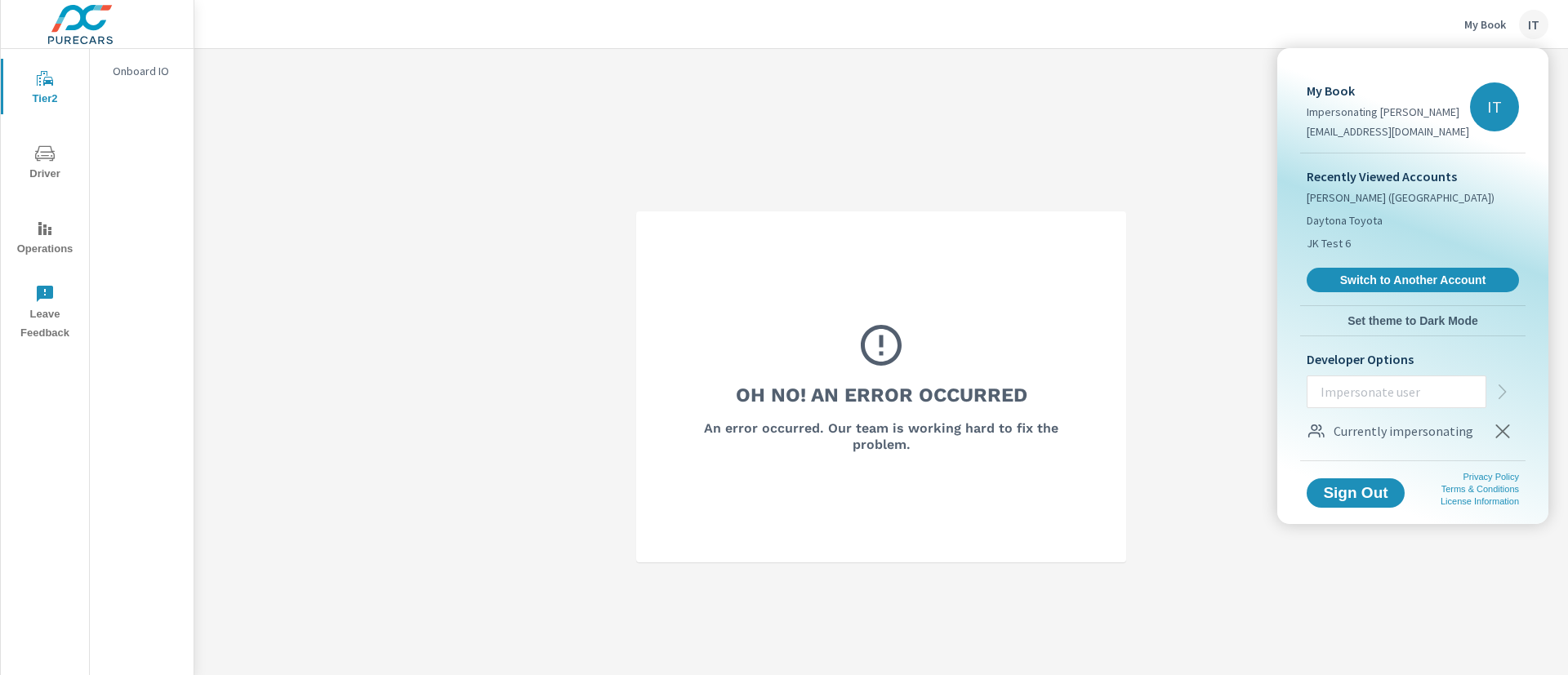
click at [1388, 393] on input "text" at bounding box center [1396, 392] width 178 height 43
type input "[EMAIL_ADDRESS][DOMAIN_NAME]"
click at [1495, 399] on icon "button" at bounding box center [1503, 392] width 19 height 19
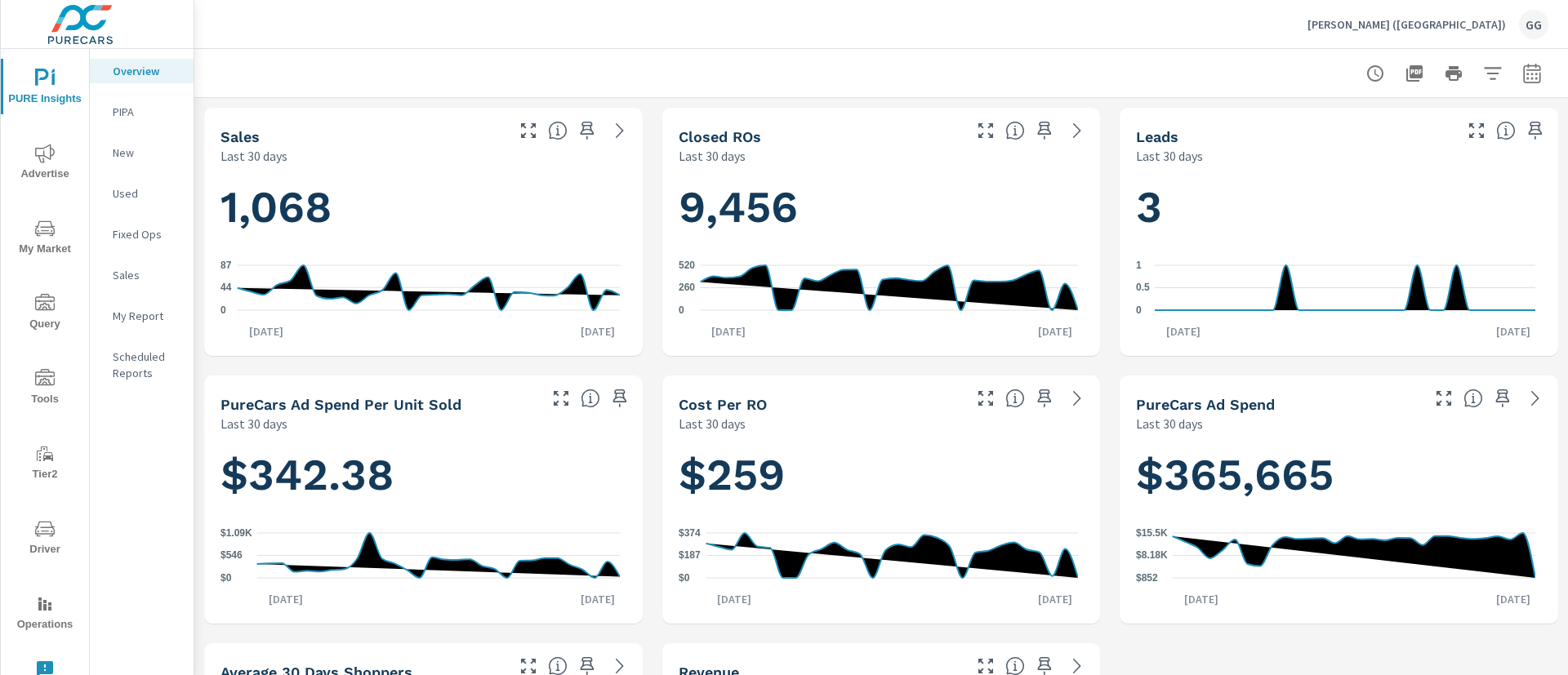
click at [1520, 28] on div "GG" at bounding box center [1534, 24] width 29 height 29
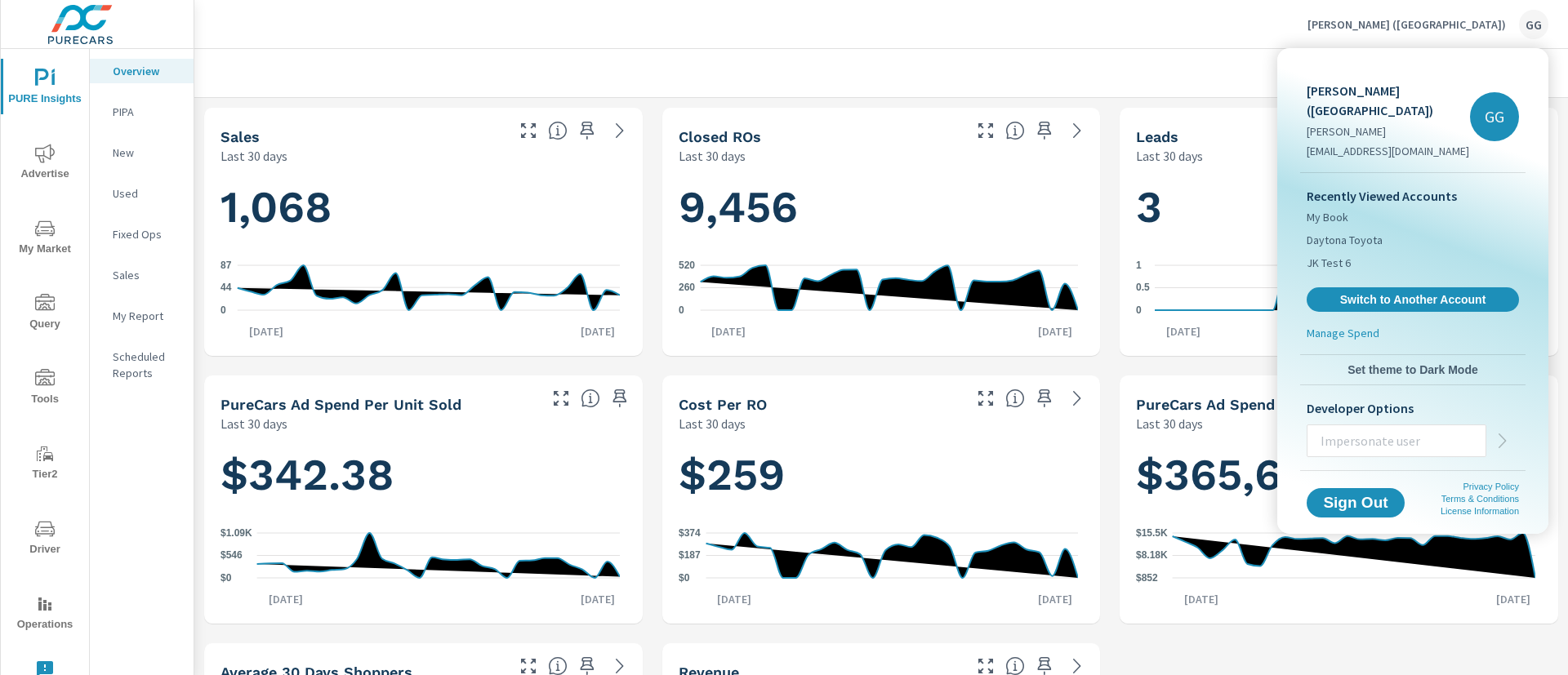
click at [1412, 420] on input "text" at bounding box center [1396, 441] width 178 height 43
type input "[EMAIL_ADDRESS][DOMAIN_NAME]"
click at [1493, 431] on icon "button" at bounding box center [1503, 441] width 19 height 19
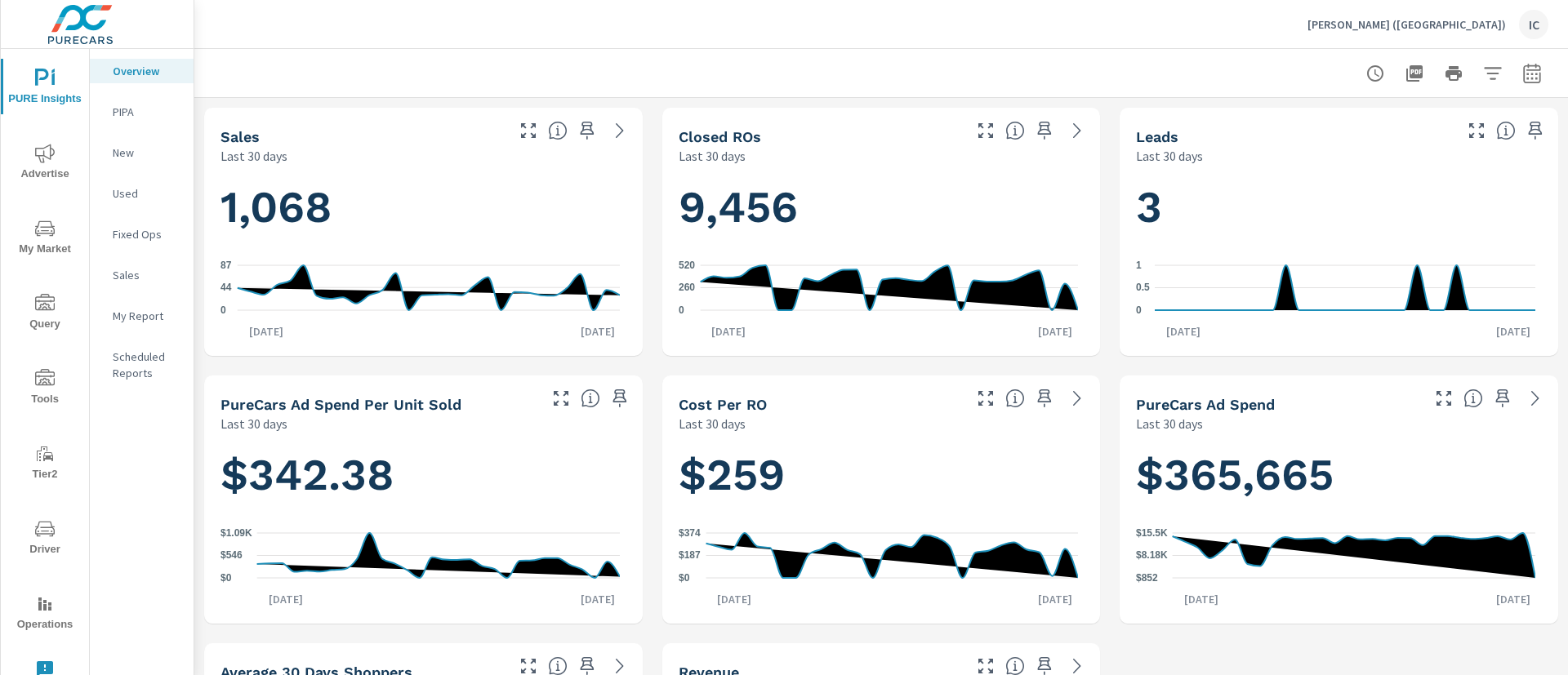
click at [1521, 28] on div "IC" at bounding box center [1534, 24] width 29 height 29
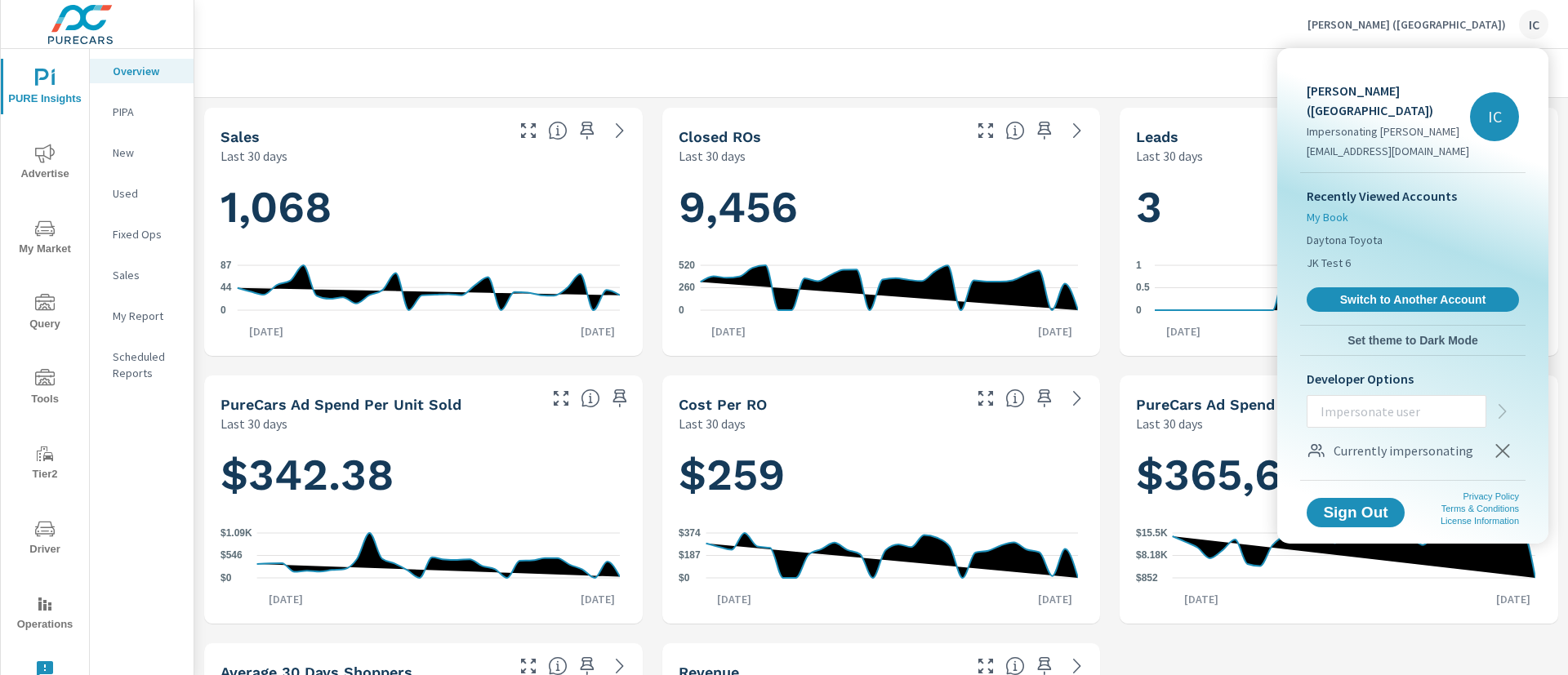
click at [1344, 209] on span "My Book" at bounding box center [1327, 217] width 42 height 17
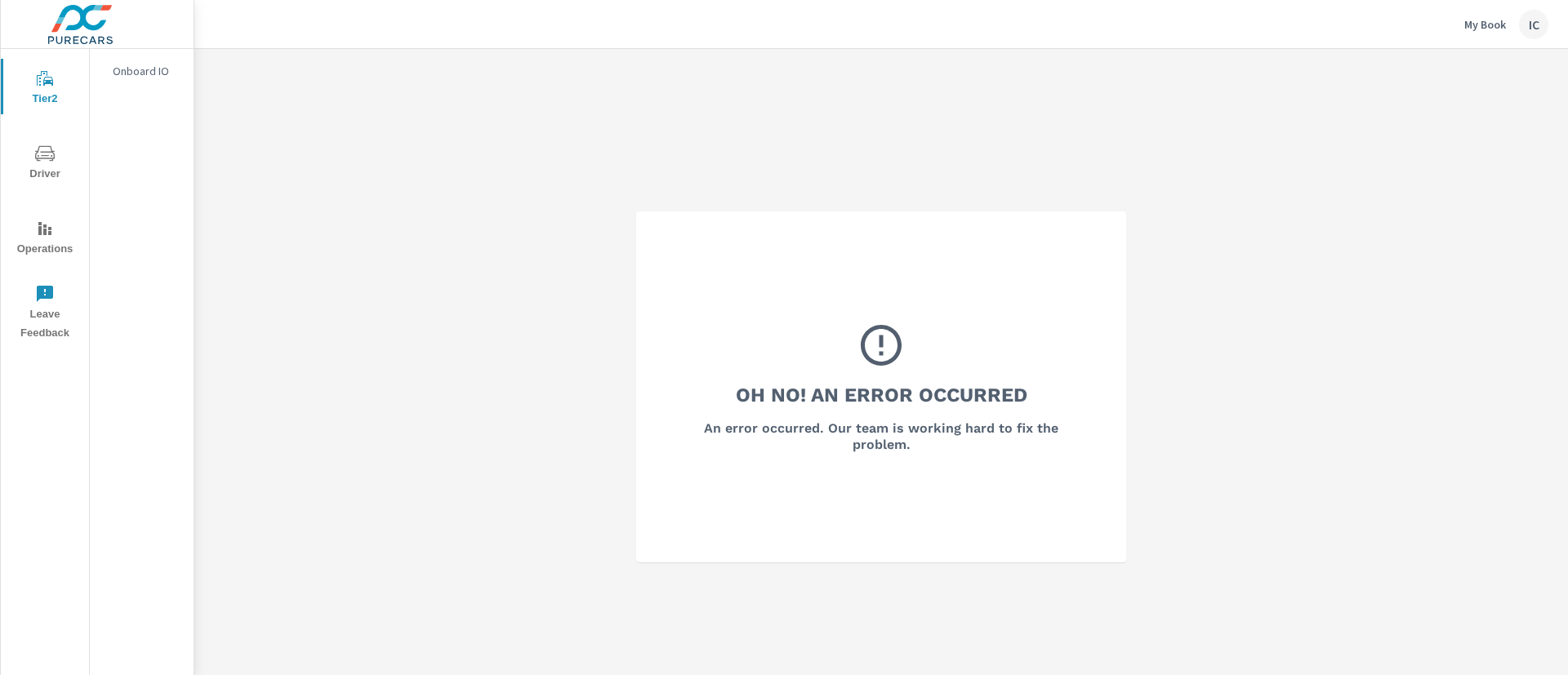
click at [1528, 25] on div "IC" at bounding box center [1534, 24] width 29 height 29
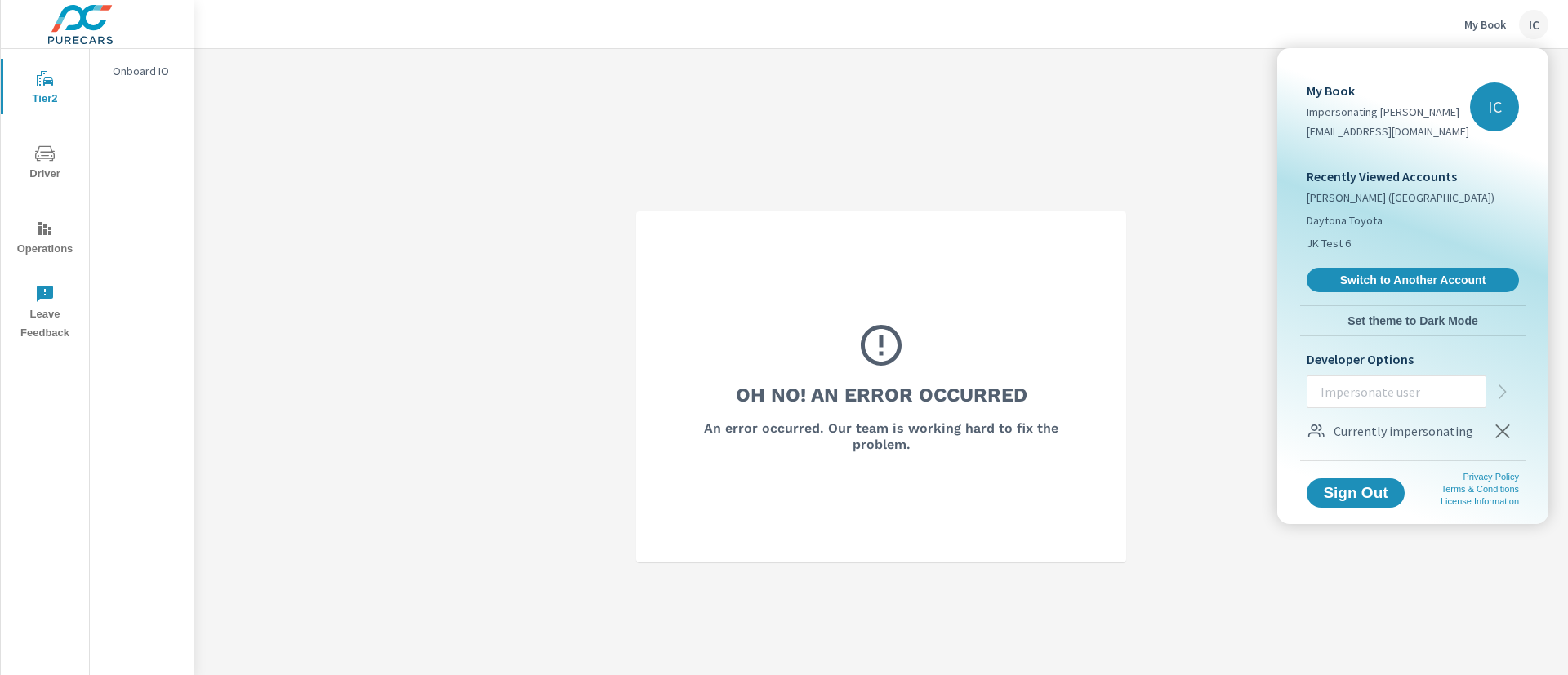
click at [1413, 408] on input "text" at bounding box center [1396, 392] width 178 height 43
paste input "[EMAIL_ADDRESS][DOMAIN_NAME]"
type input "[EMAIL_ADDRESS][DOMAIN_NAME]"
click at [1501, 395] on icon "button" at bounding box center [1503, 392] width 19 height 19
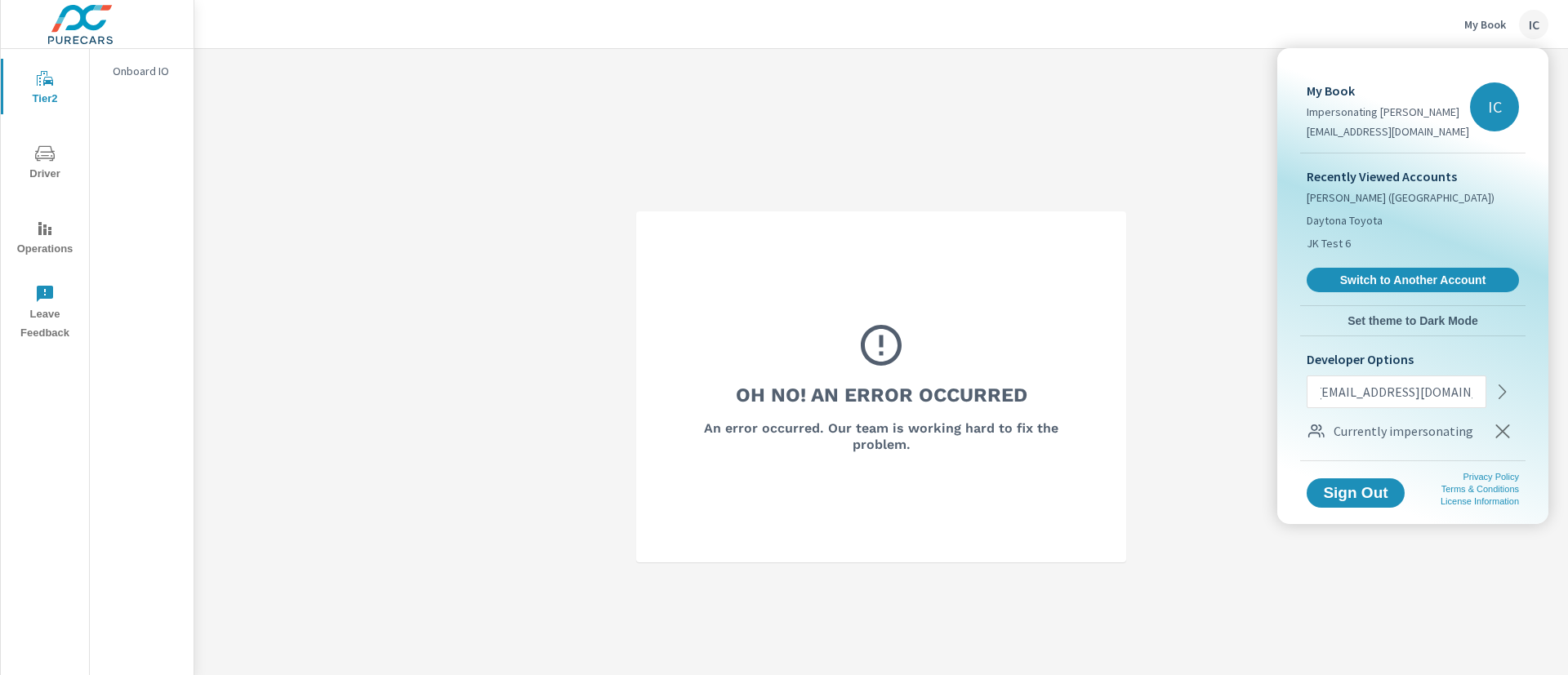
scroll to position [0, 0]
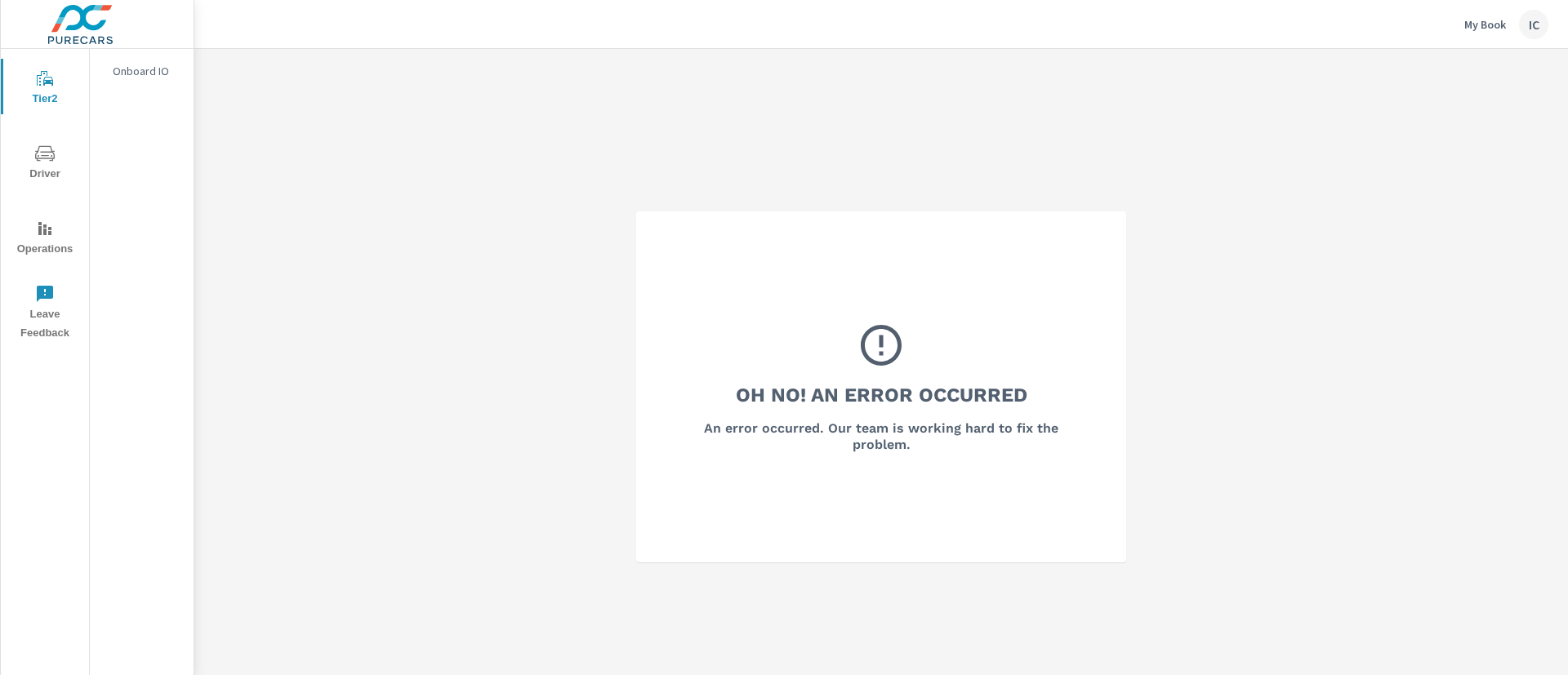
drag, startPoint x: 631, startPoint y: 337, endPoint x: 752, endPoint y: 286, distance: 131.3
click at [1532, 30] on div "IC" at bounding box center [1534, 24] width 29 height 29
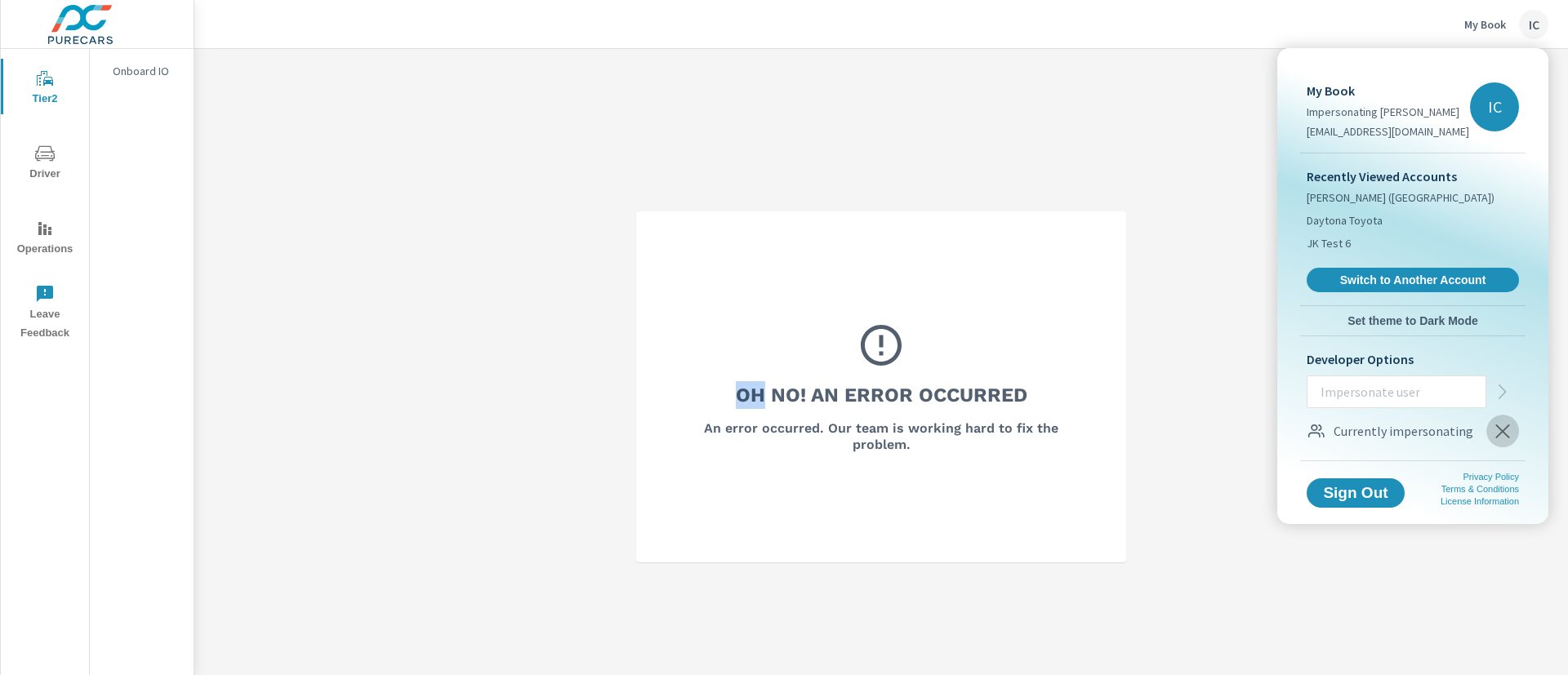
click at [1500, 422] on icon "button" at bounding box center [1503, 431] width 19 height 19
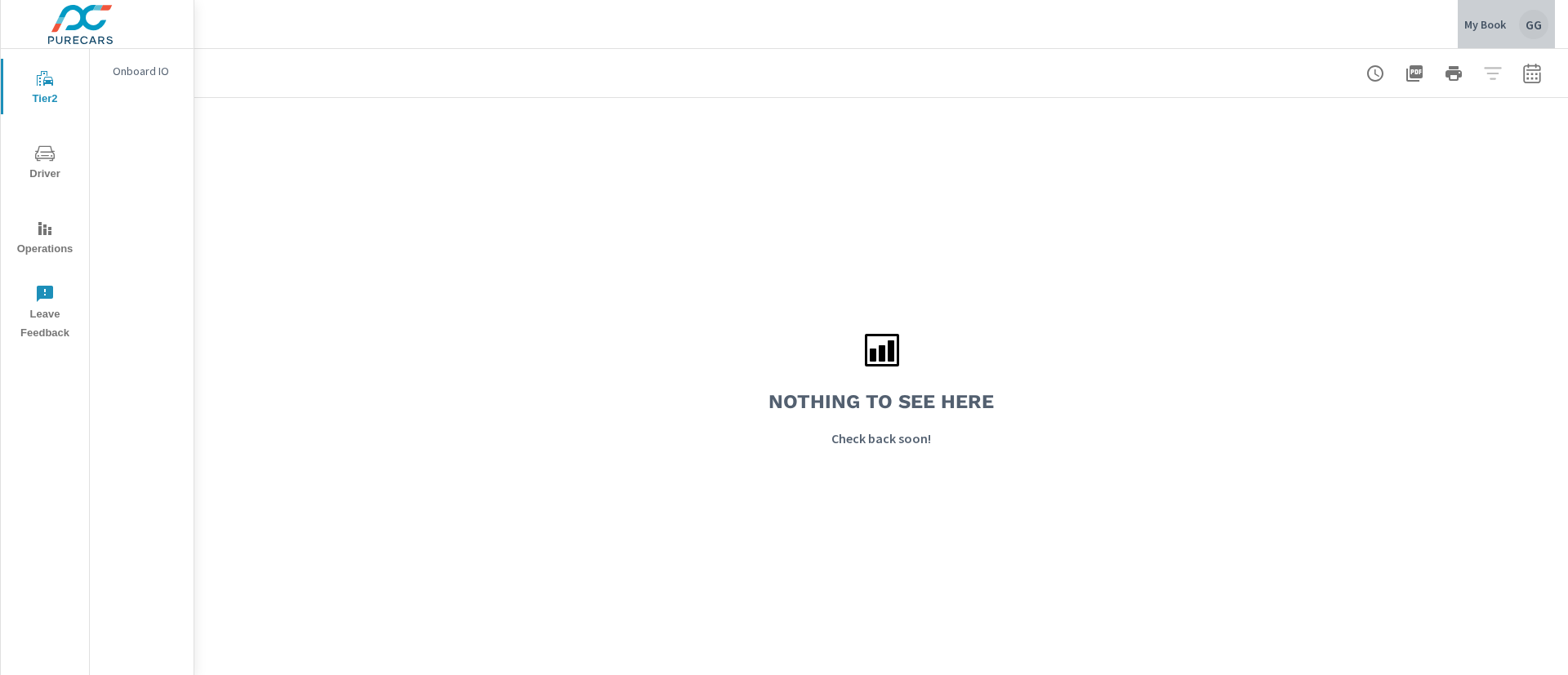
click at [1522, 18] on div "GG" at bounding box center [1534, 24] width 29 height 29
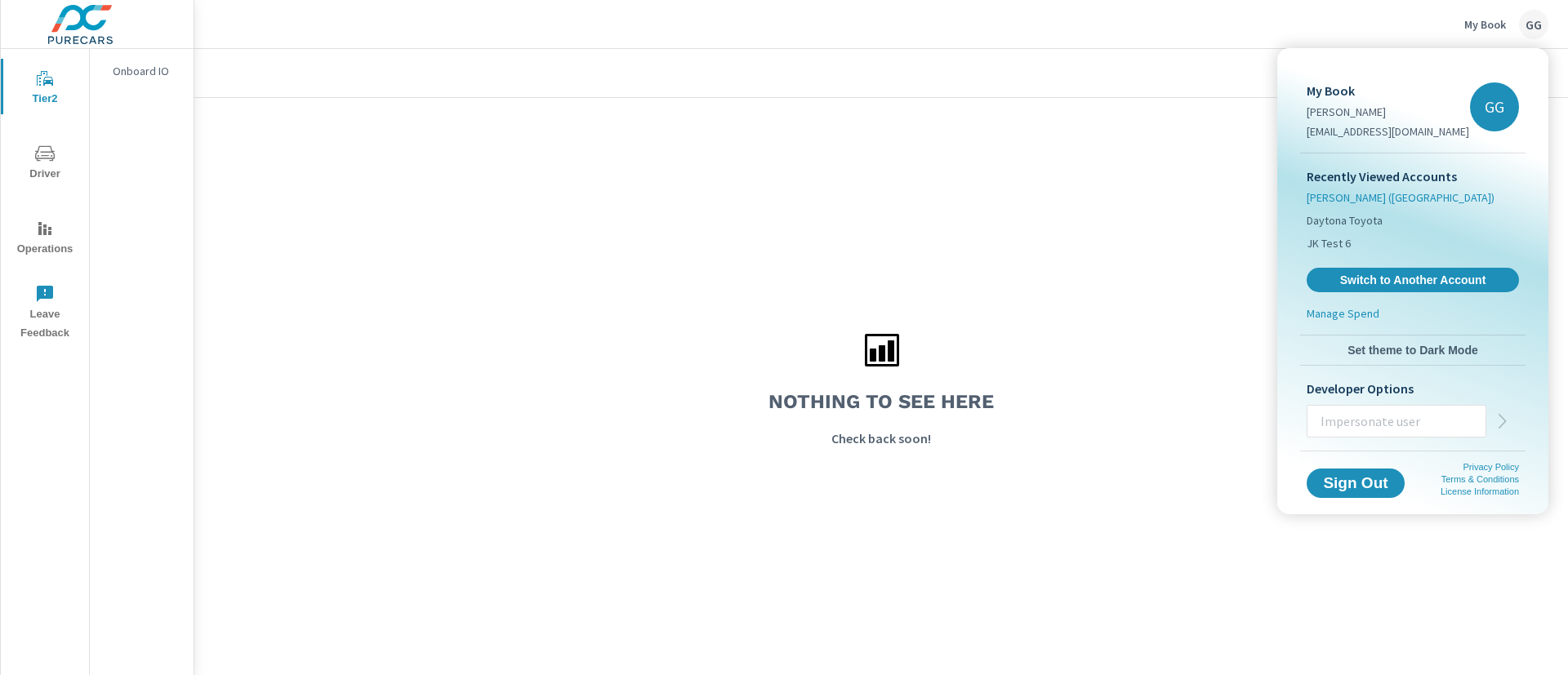
click at [1326, 186] on li "[PERSON_NAME] ([GEOGRAPHIC_DATA])" at bounding box center [1413, 198] width 213 height 23
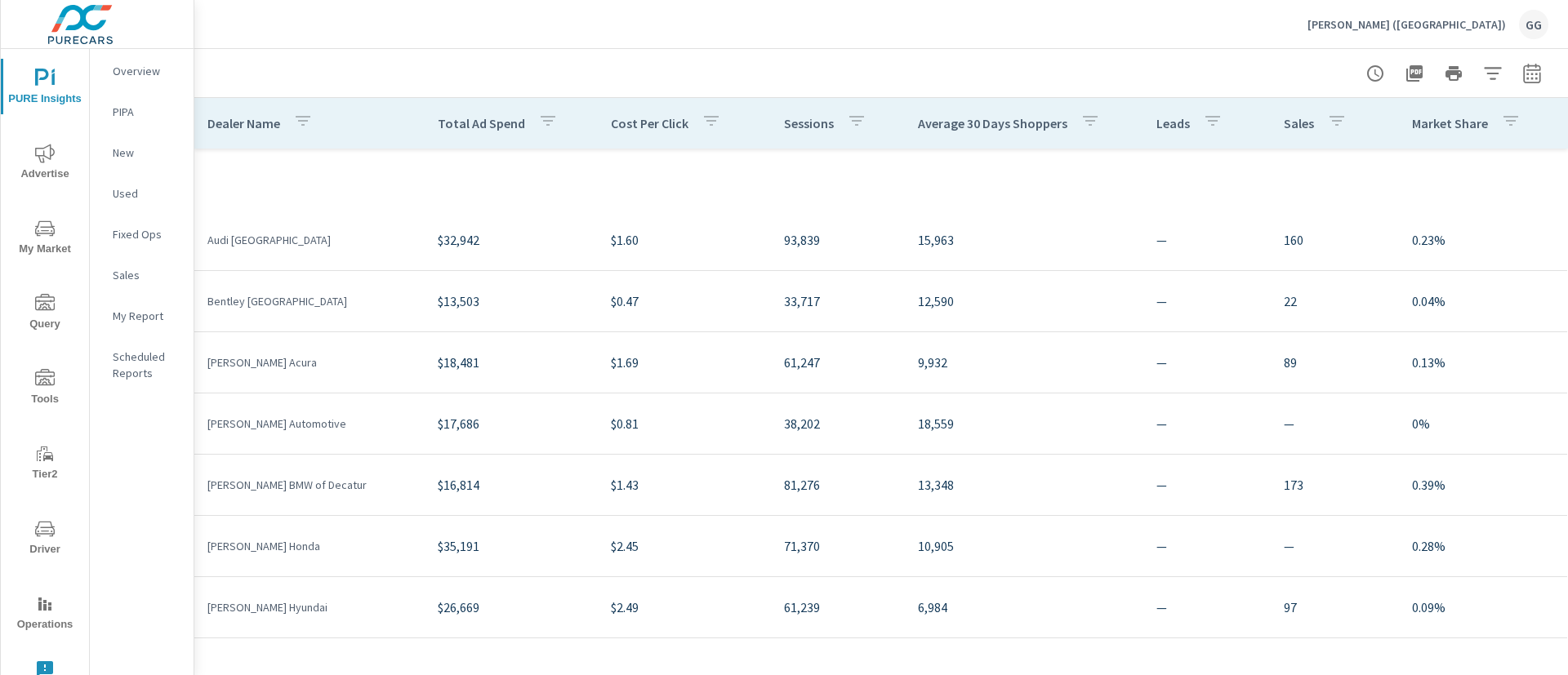
scroll to position [541, 0]
click at [1476, 14] on div "Nalley (GA) GG" at bounding box center [1428, 24] width 241 height 29
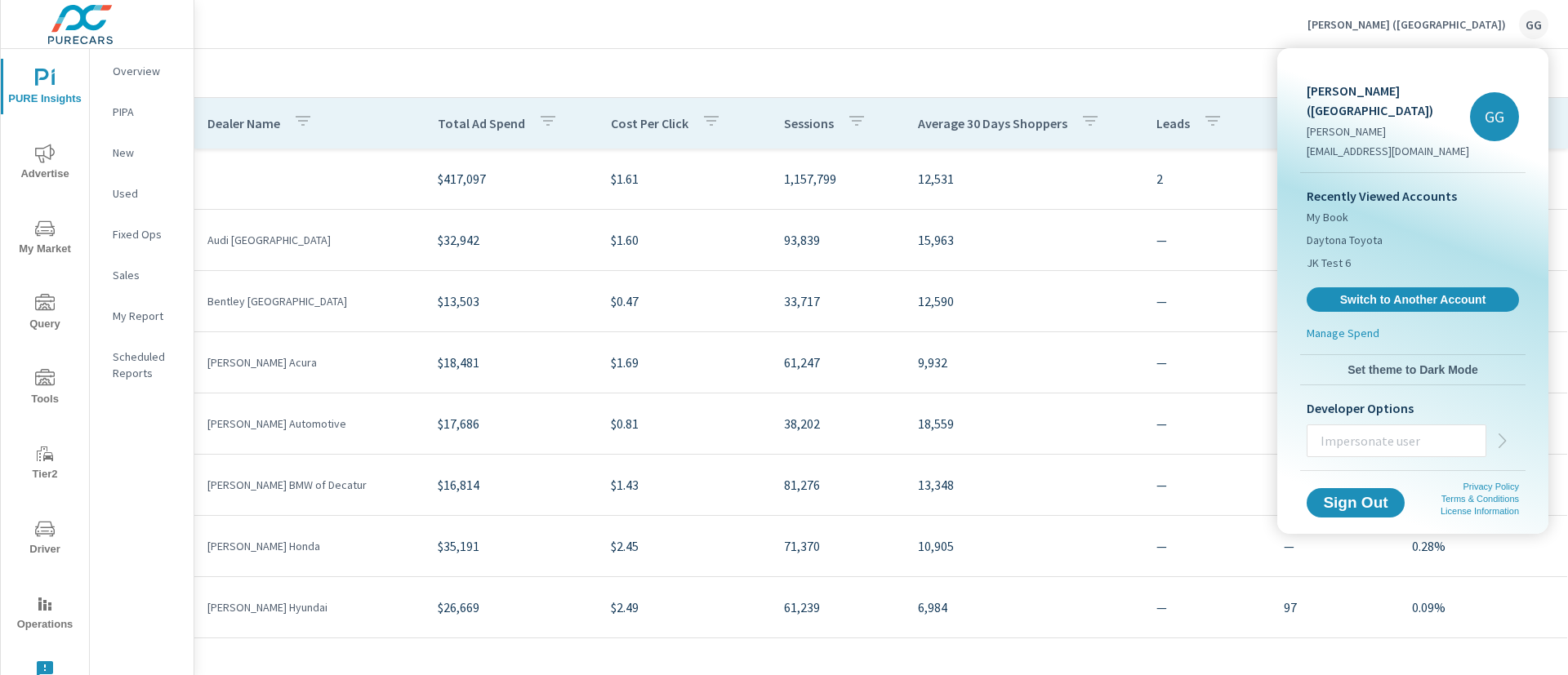
click at [1415, 423] on input "text" at bounding box center [1396, 441] width 178 height 43
